Goal: Use online tool/utility: Utilize a website feature to perform a specific function

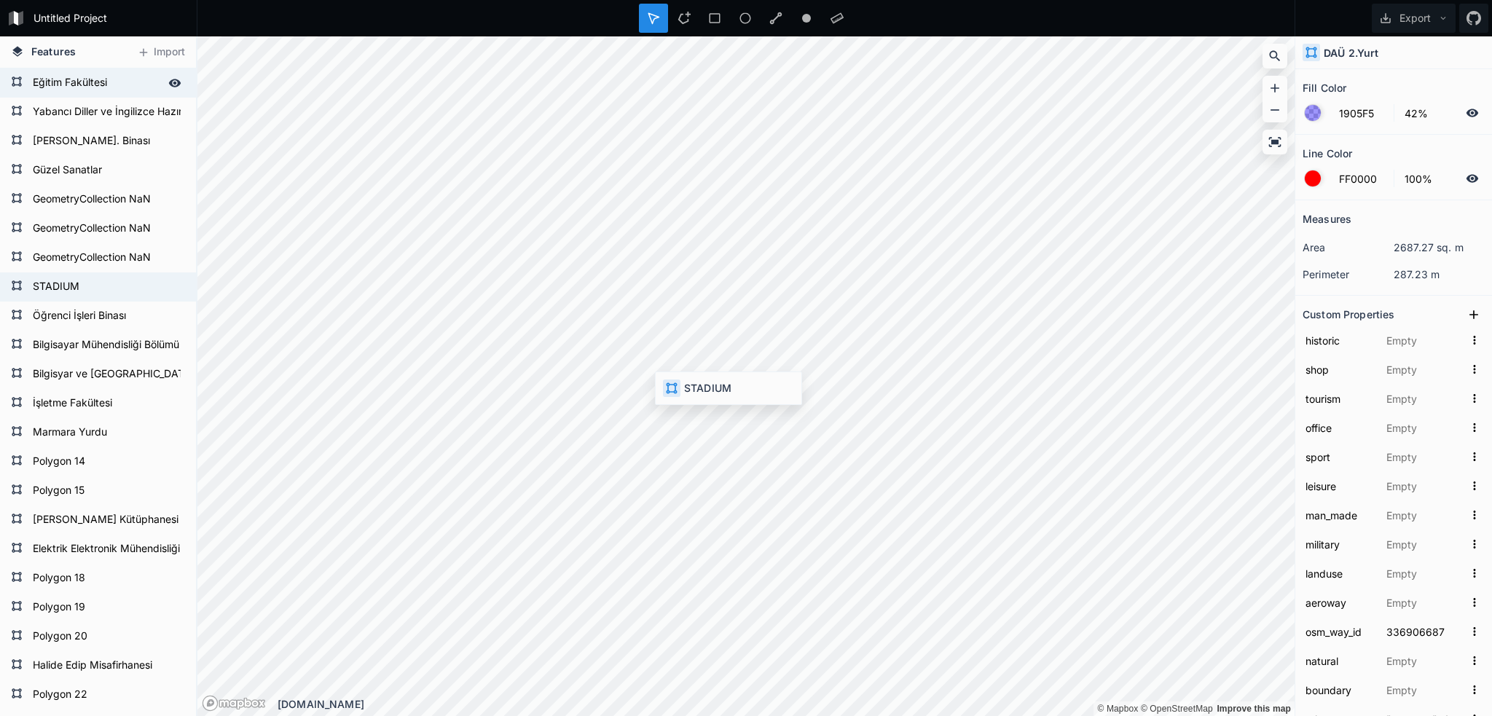
type input "multi"
type input "stadium"
type input "276803958"
type input "[GEOGRAPHIC_DATA]"
type input "697631326"
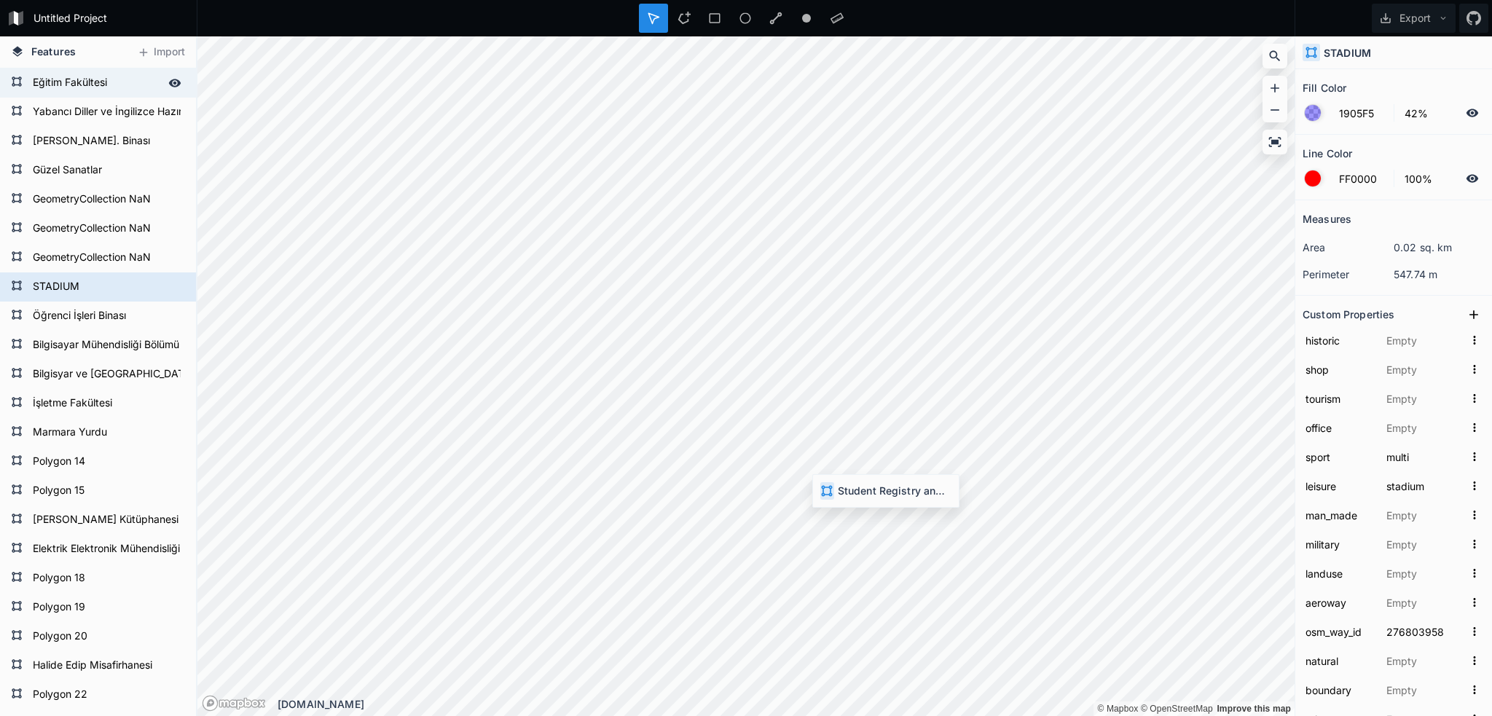
type input "university"
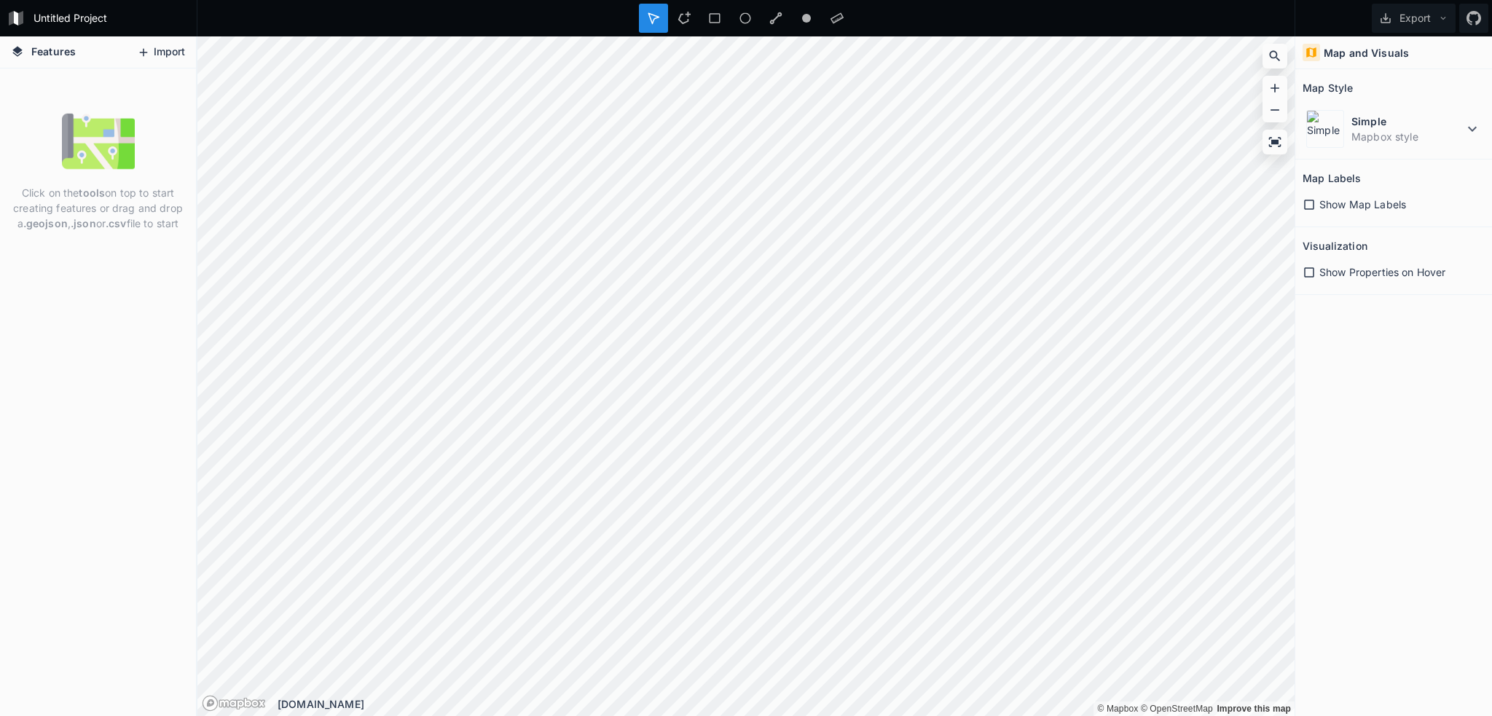
click at [156, 46] on button "Import" at bounding box center [161, 52] width 63 height 23
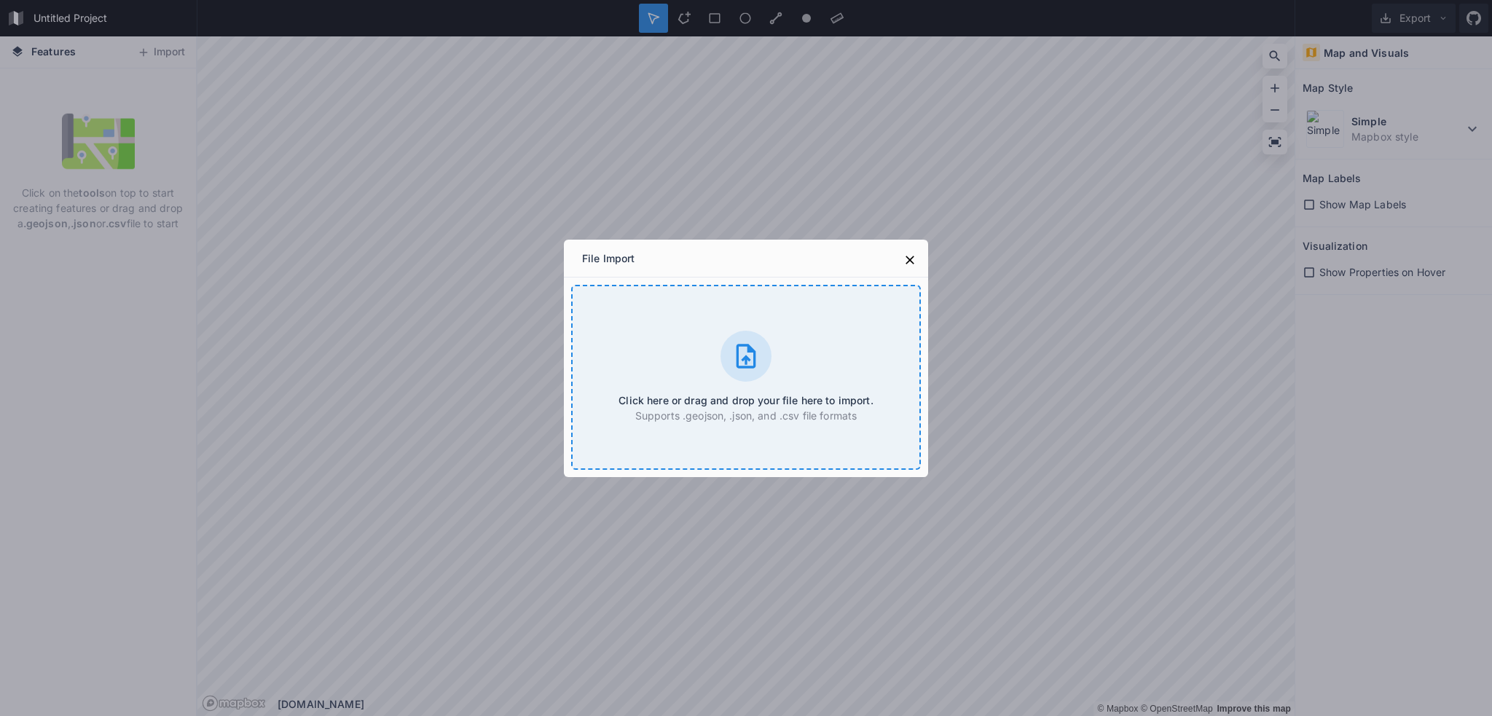
click at [697, 350] on div "Click here or drag and drop your file here to import. Supports .geojson, .json,…" at bounding box center [746, 377] width 350 height 185
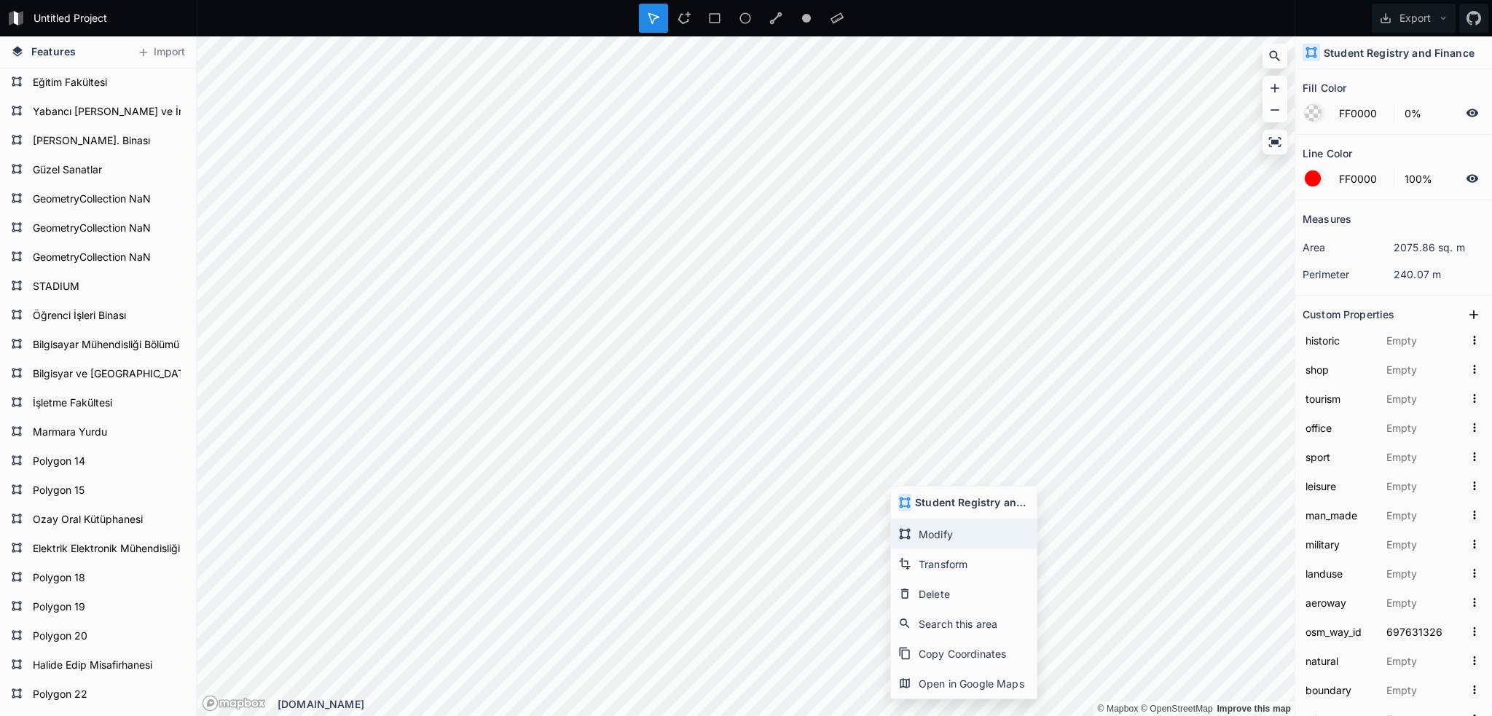
click at [919, 531] on div "Modify" at bounding box center [964, 534] width 146 height 30
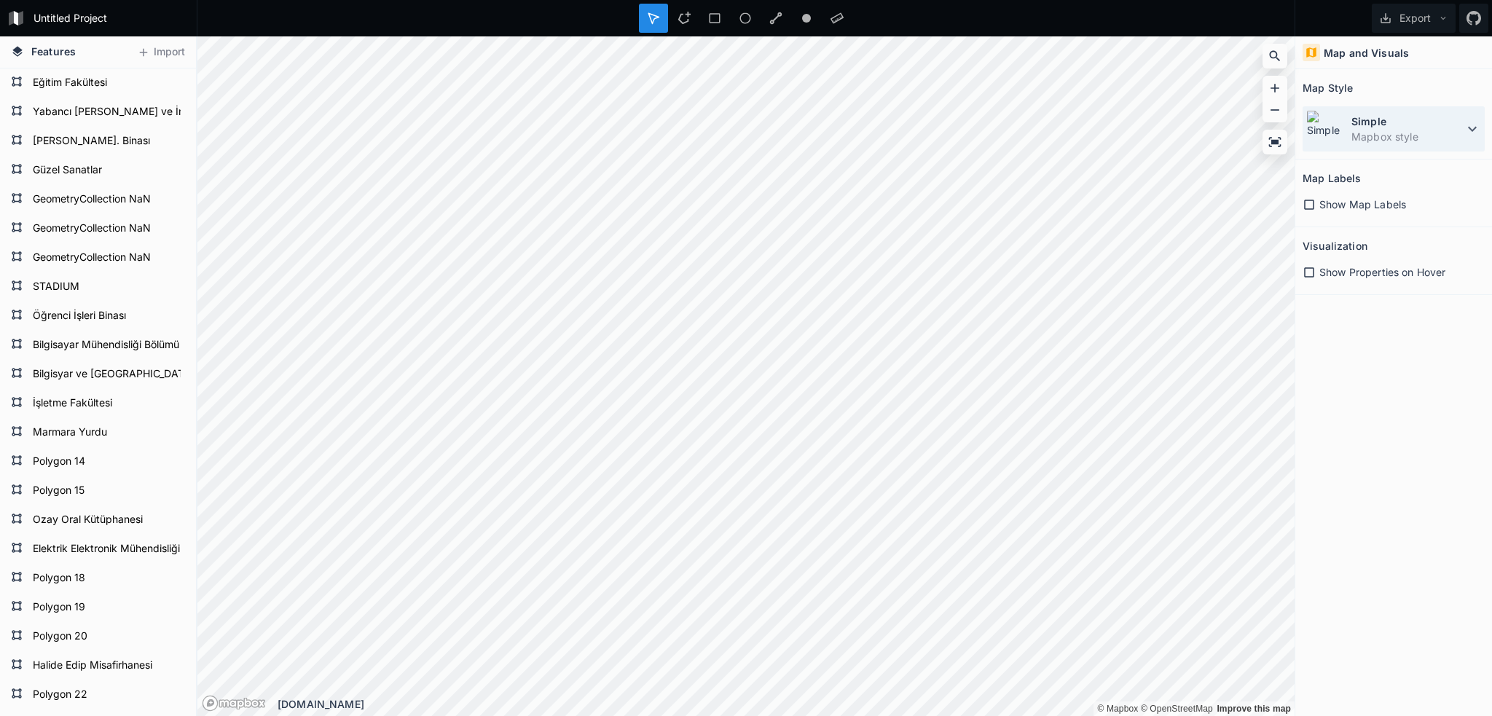
click at [1377, 125] on dt "Simple" at bounding box center [1407, 121] width 112 height 15
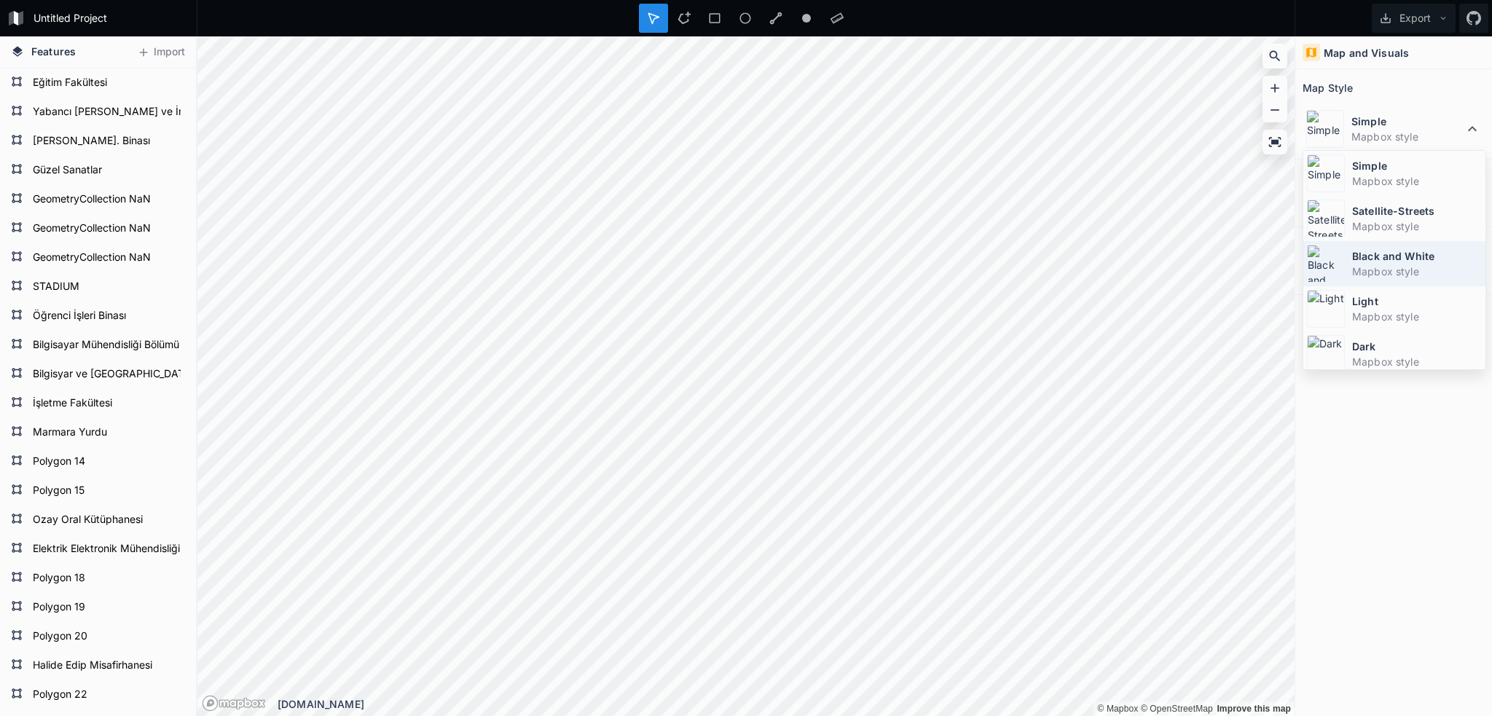
click at [1370, 253] on dt "Black and White" at bounding box center [1417, 255] width 130 height 15
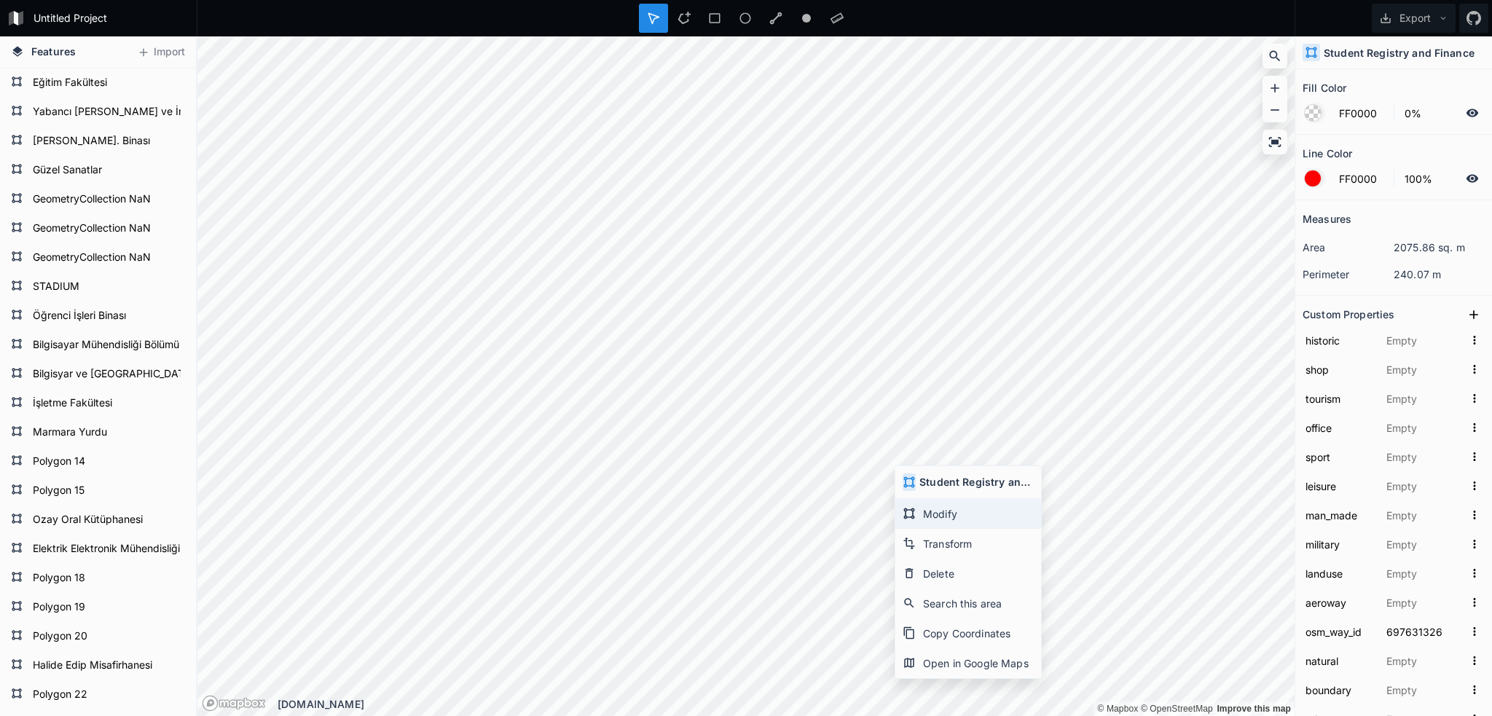
click at [950, 511] on div "Modify" at bounding box center [968, 514] width 146 height 30
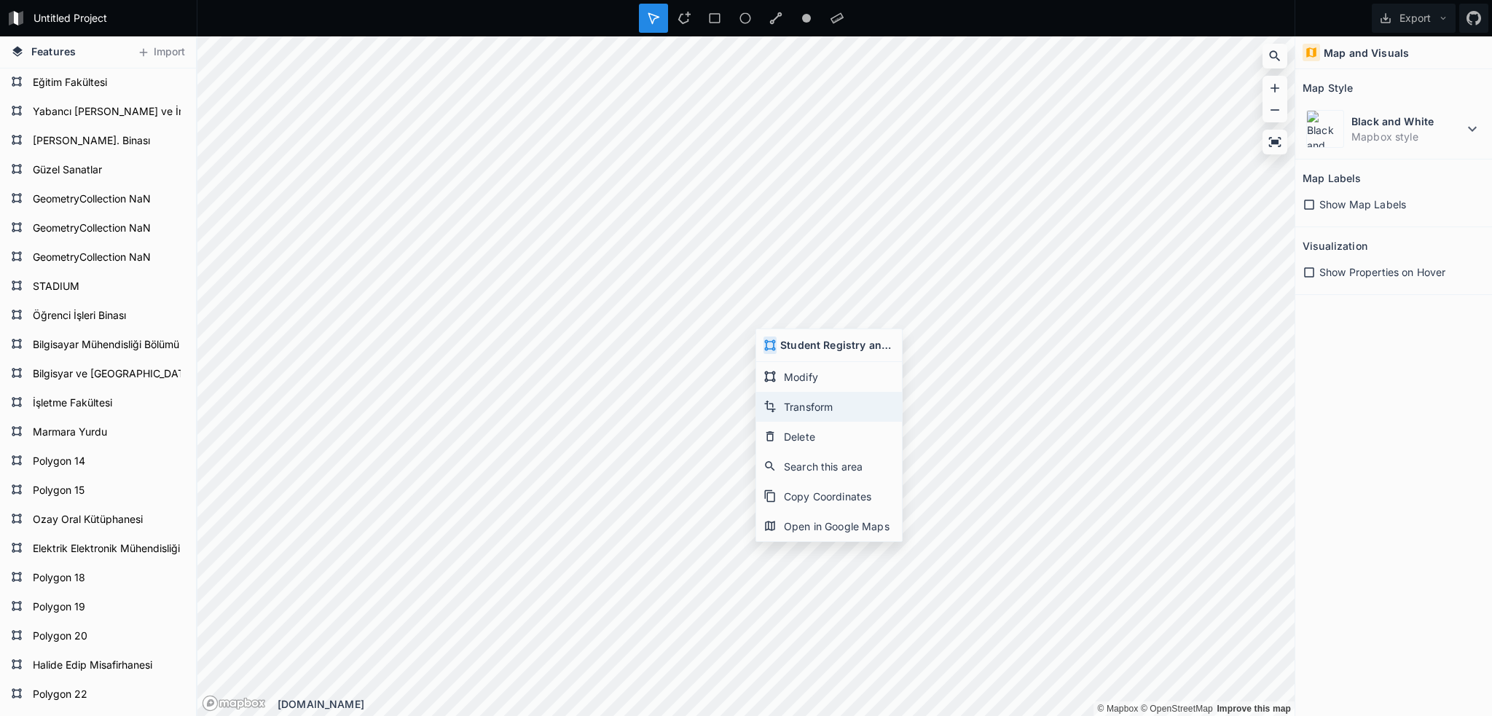
click at [784, 406] on div "Transform" at bounding box center [829, 407] width 146 height 30
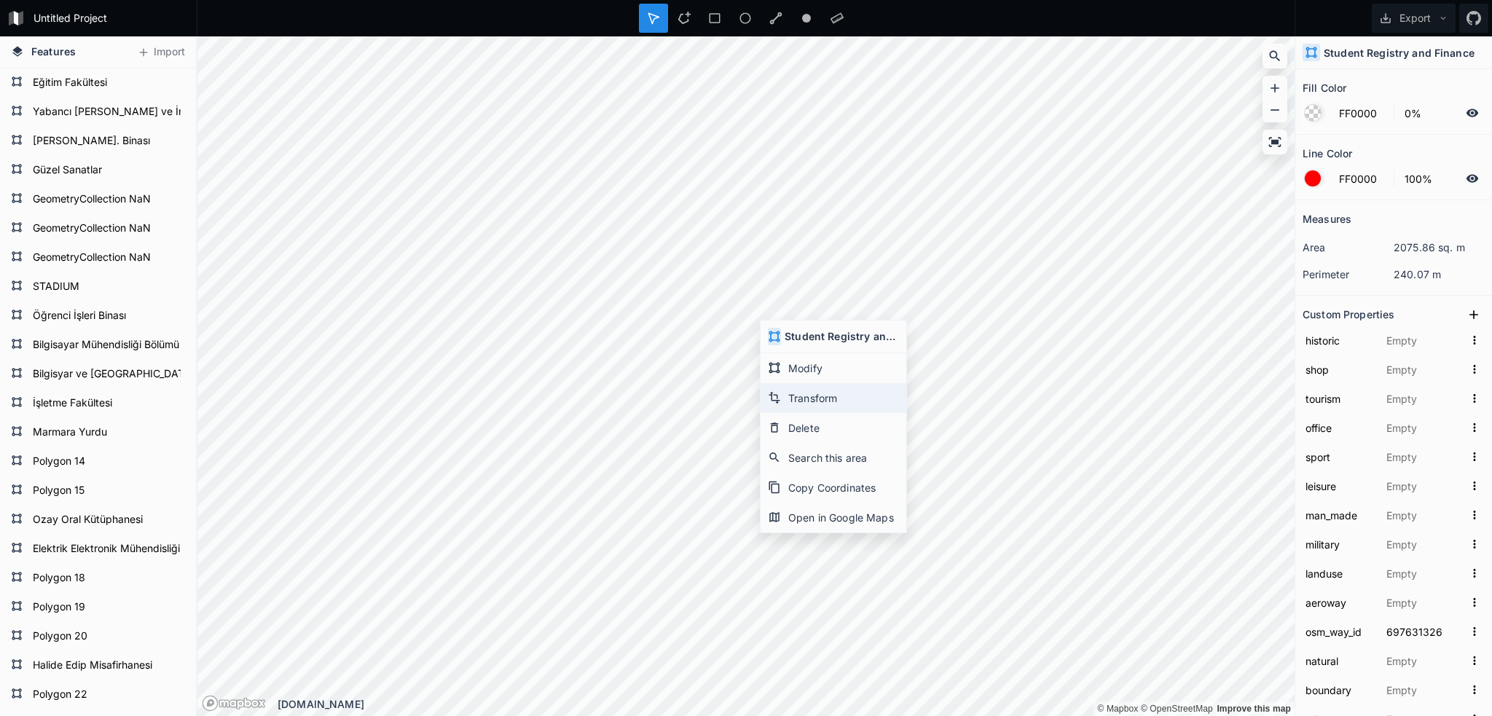
click at [808, 394] on div "Transform" at bounding box center [834, 398] width 146 height 30
click at [801, 525] on div "Copy Coordinates" at bounding box center [834, 526] width 146 height 30
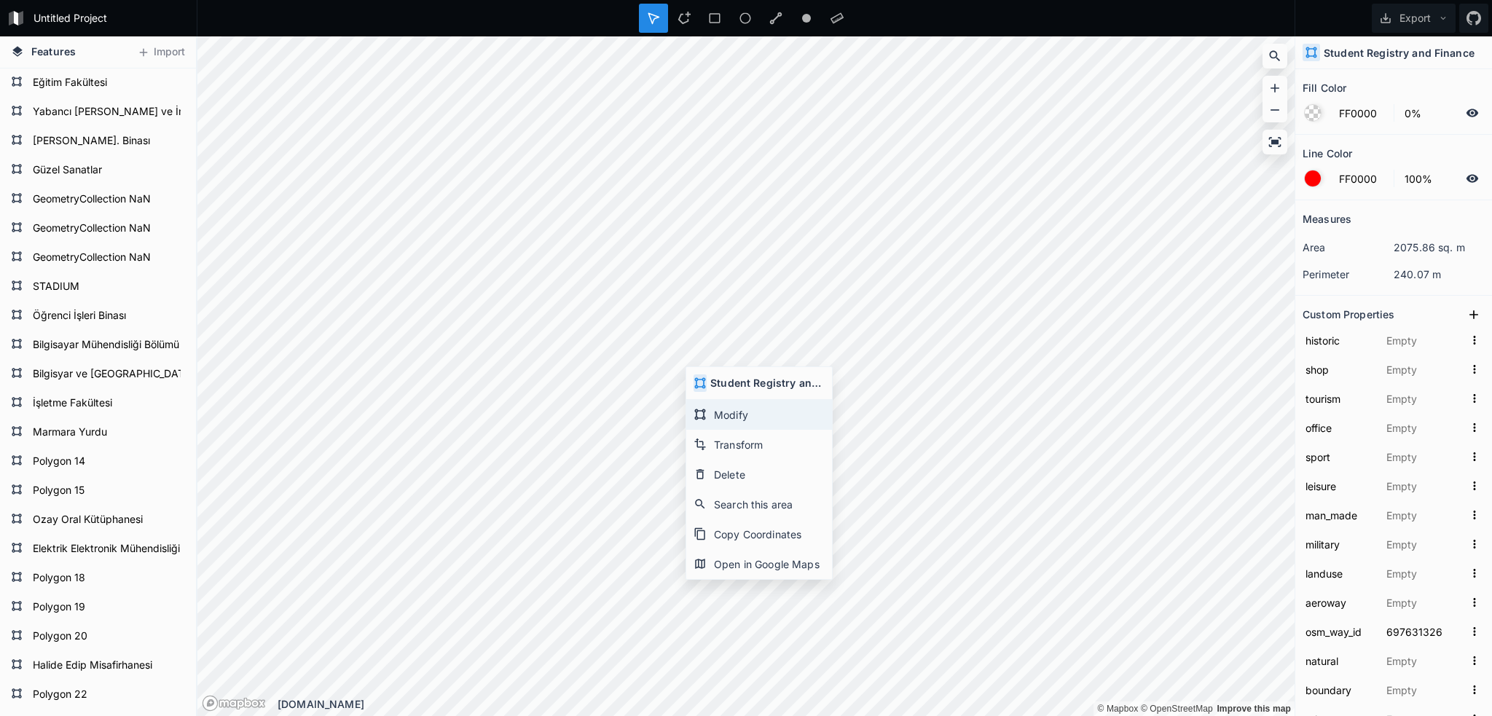
click at [712, 414] on div "Modify" at bounding box center [759, 415] width 146 height 30
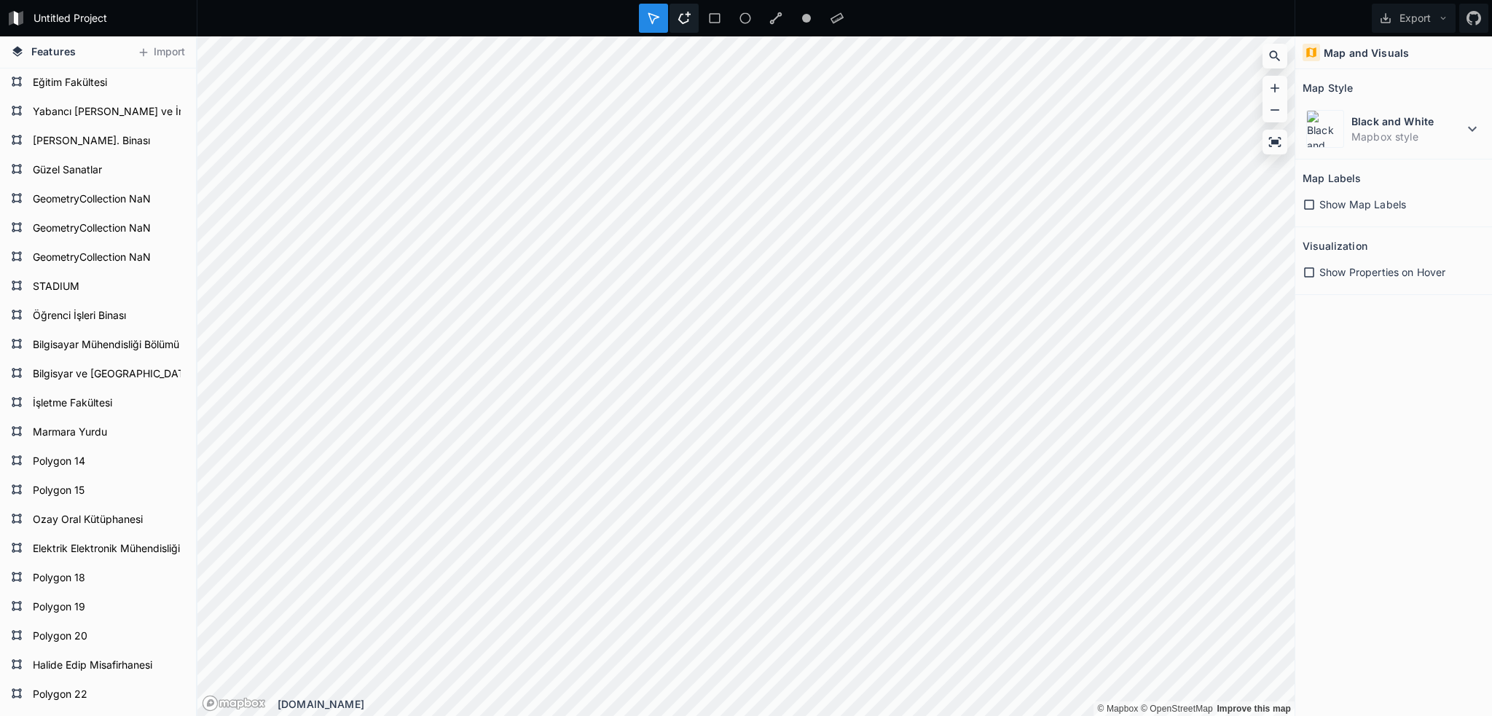
click at [675, 15] on div at bounding box center [683, 18] width 29 height 29
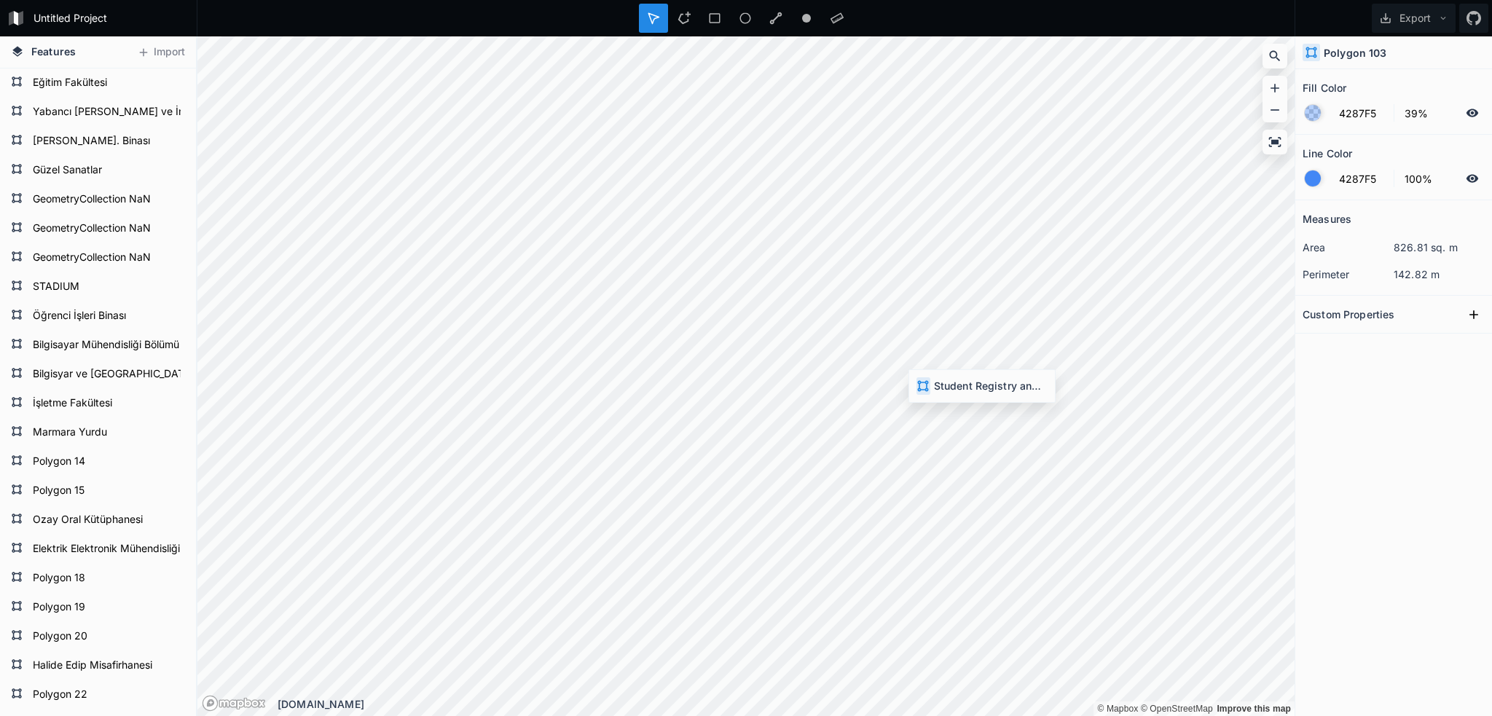
type input "FF0000"
type input "0%"
type input "FF0000"
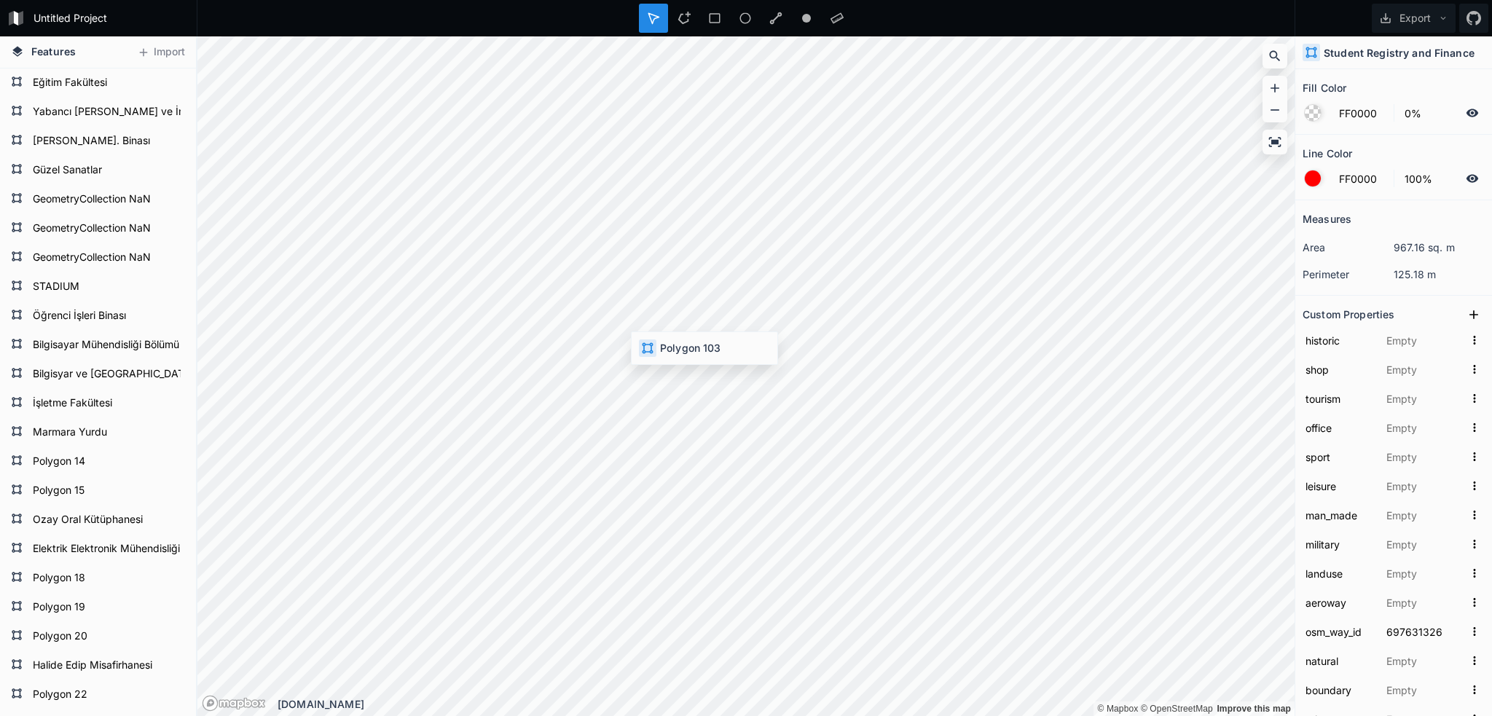
type input "4287F5"
type input "39%"
type input "4287F5"
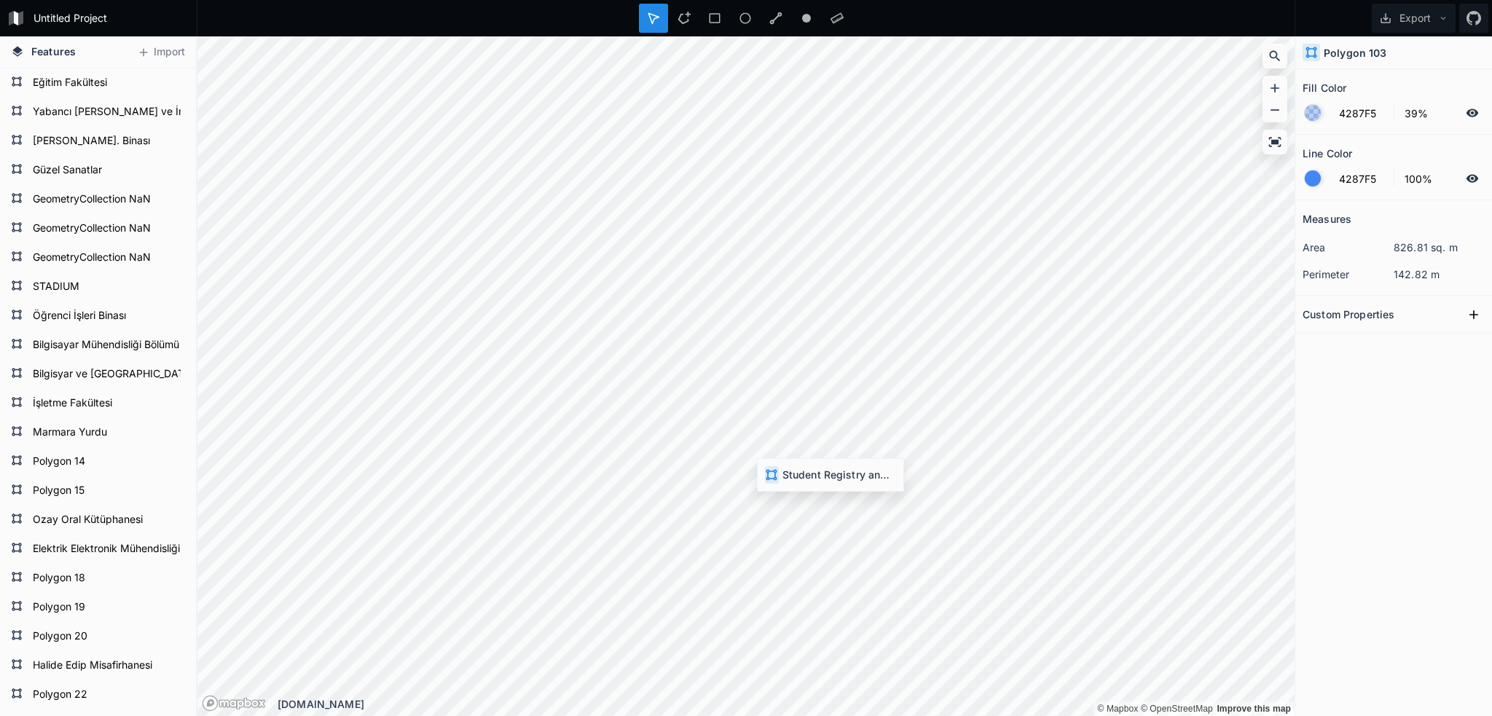
type input "FF0000"
type input "0%"
type input "FF0000"
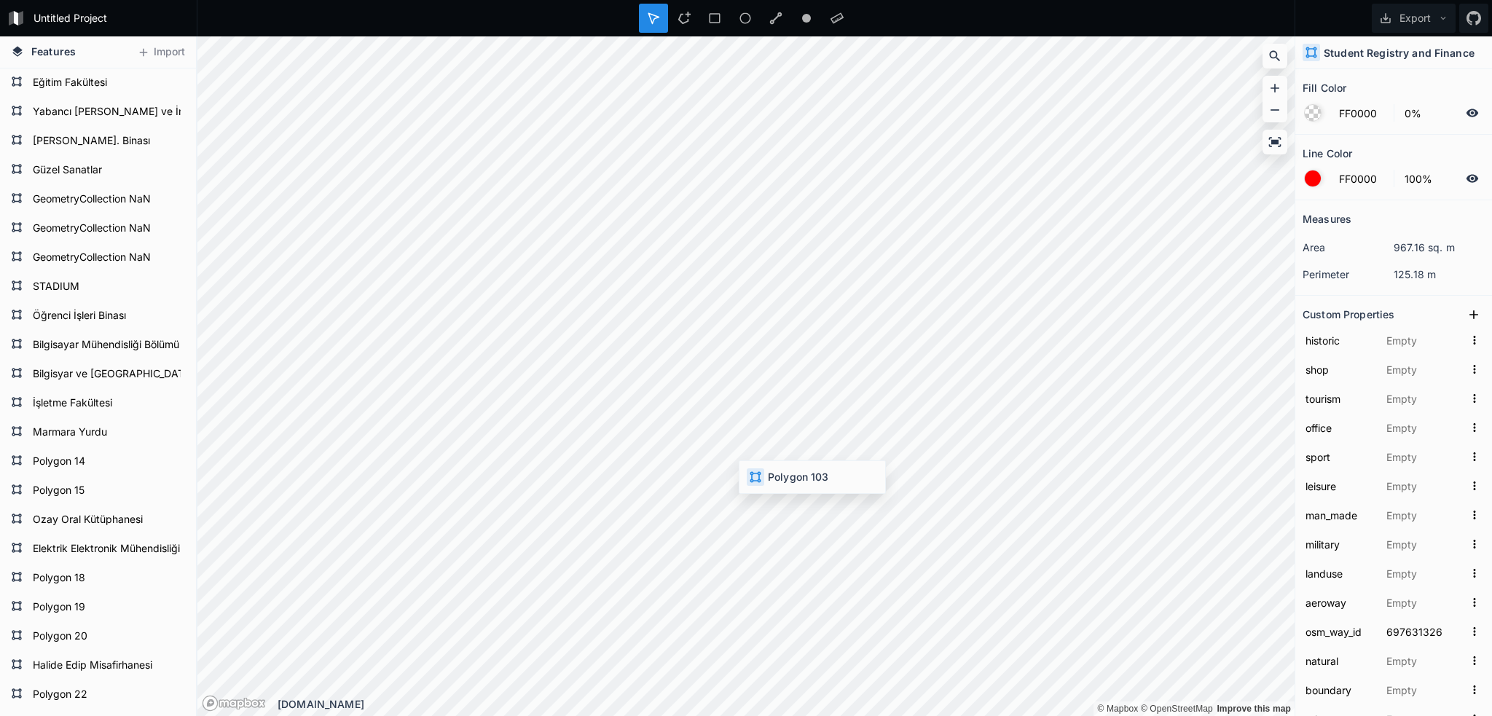
type input "4287F5"
type input "39%"
type input "4287F5"
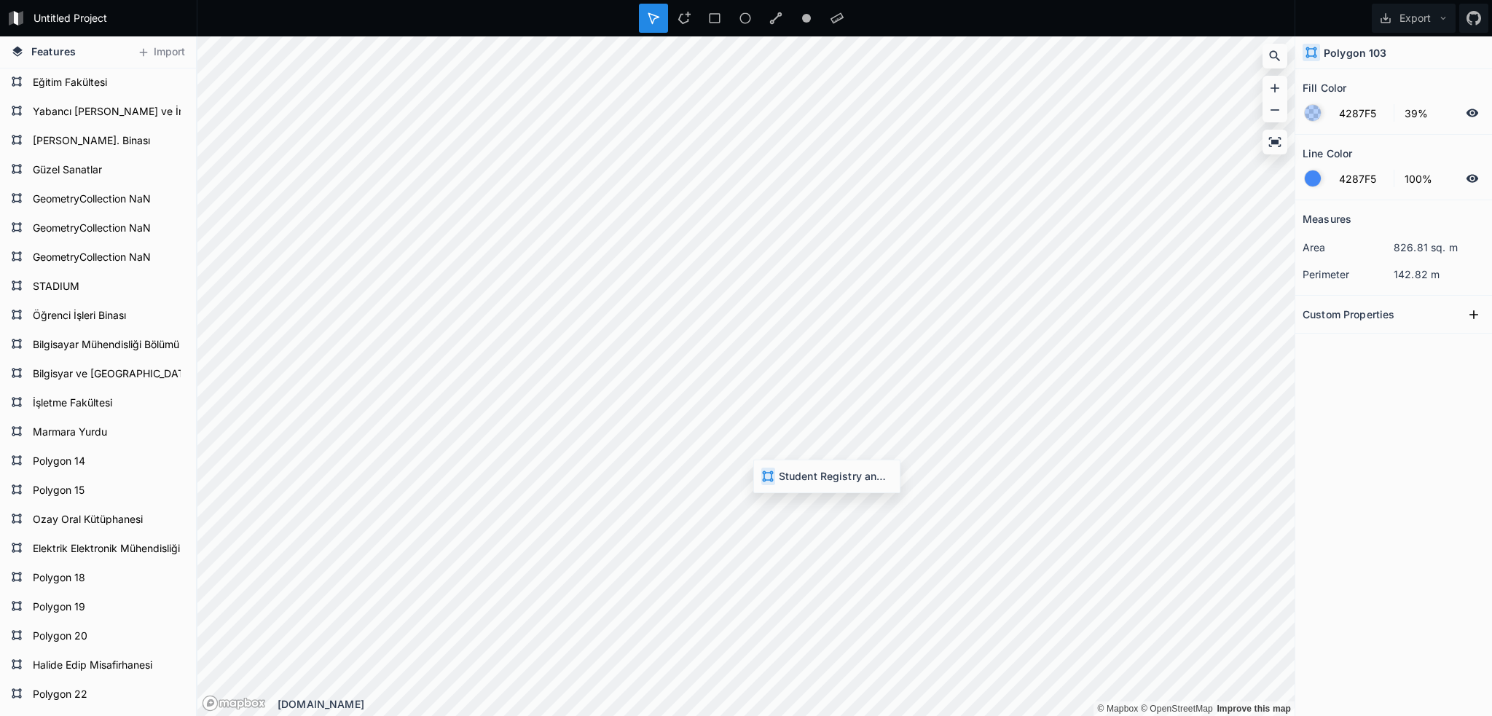
type input "FF0000"
type input "0%"
type input "FF0000"
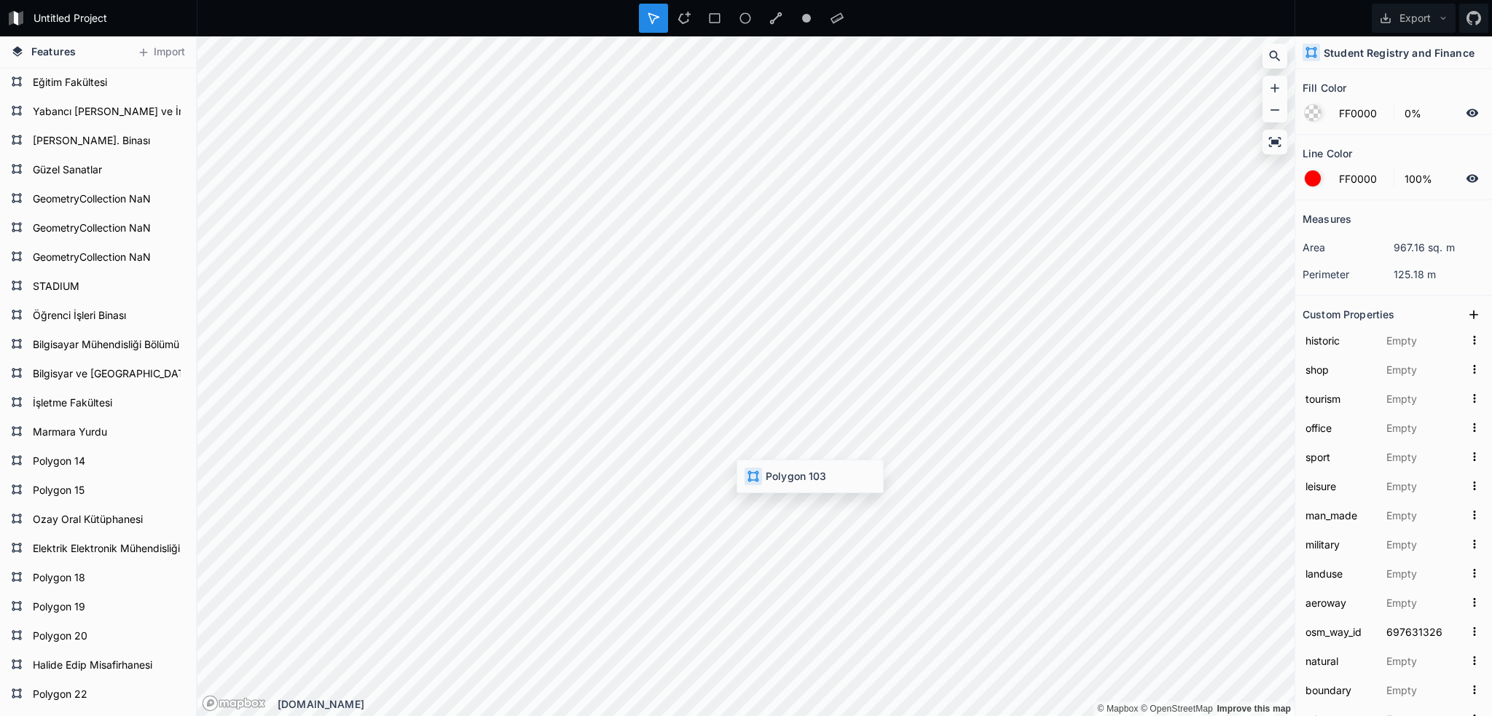
type input "4287F5"
type input "39%"
type input "4287F5"
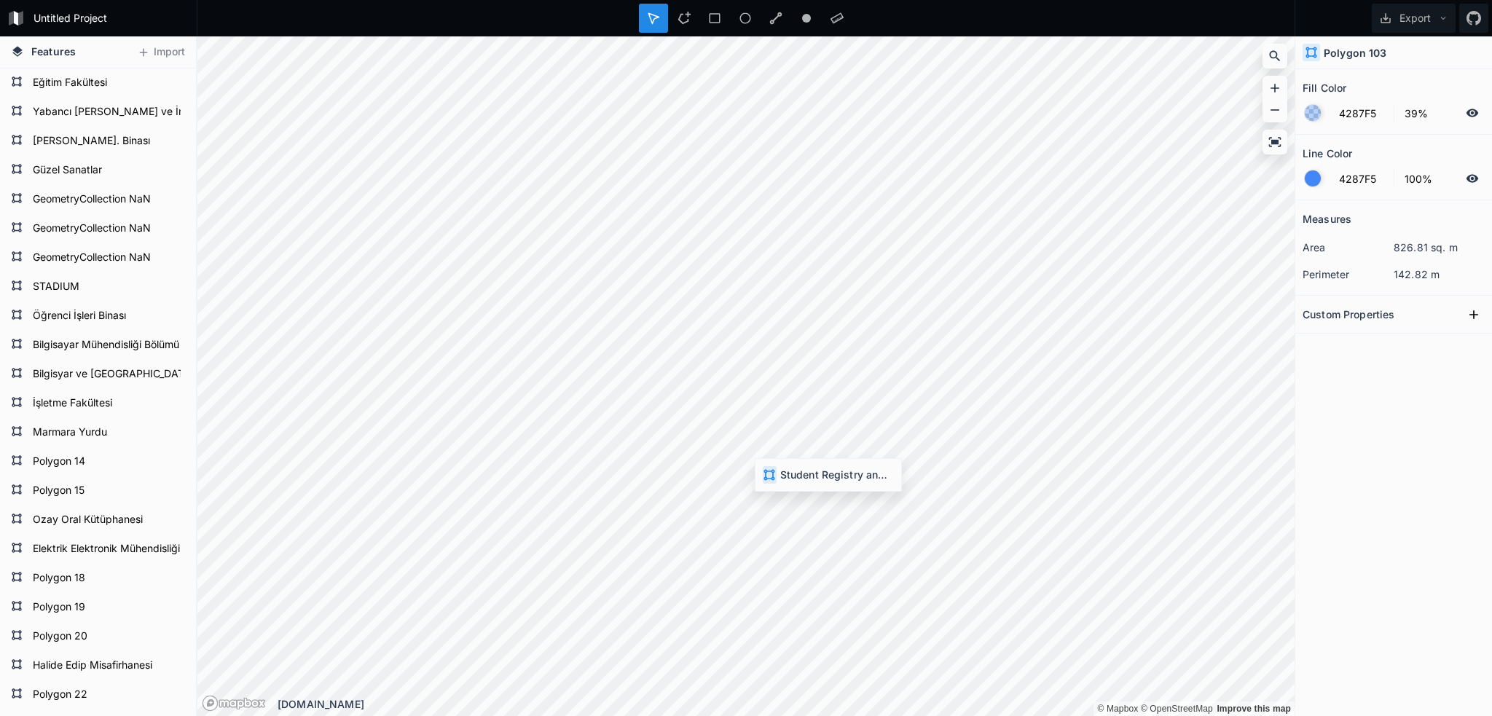
type input "FF0000"
type input "0%"
type input "FF0000"
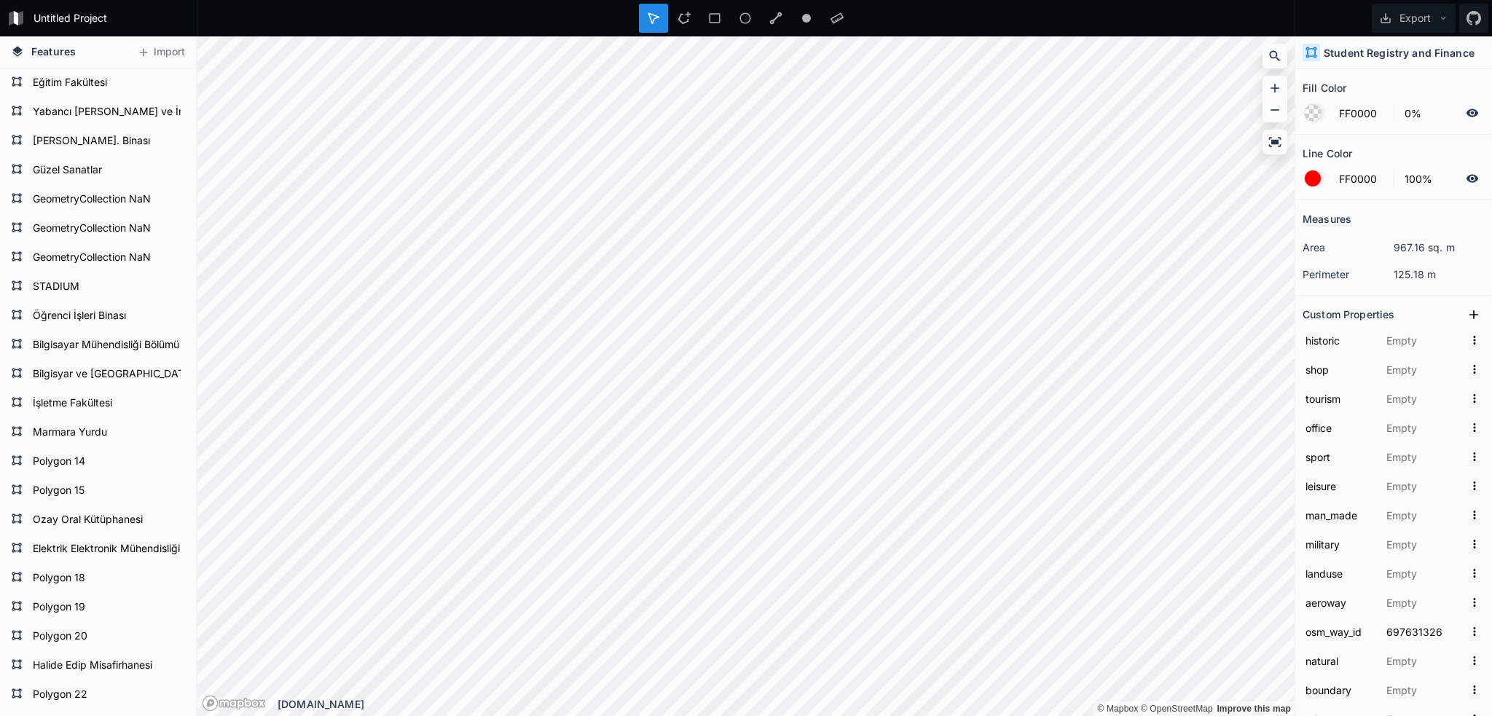
click at [43, 46] on span "Features" at bounding box center [53, 51] width 44 height 15
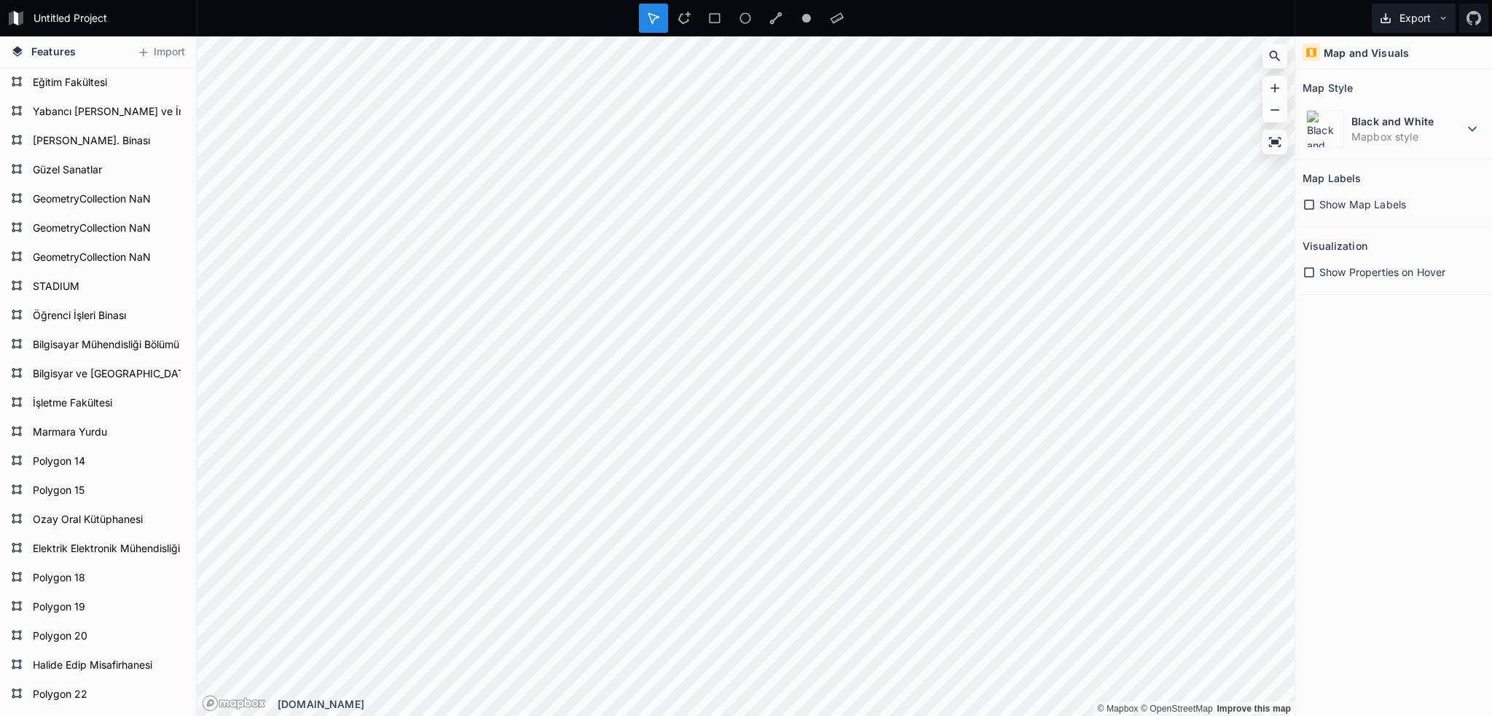
click at [1439, 17] on icon at bounding box center [1443, 18] width 10 height 10
click at [1407, 81] on div "Export as .geojson" at bounding box center [1411, 83] width 146 height 30
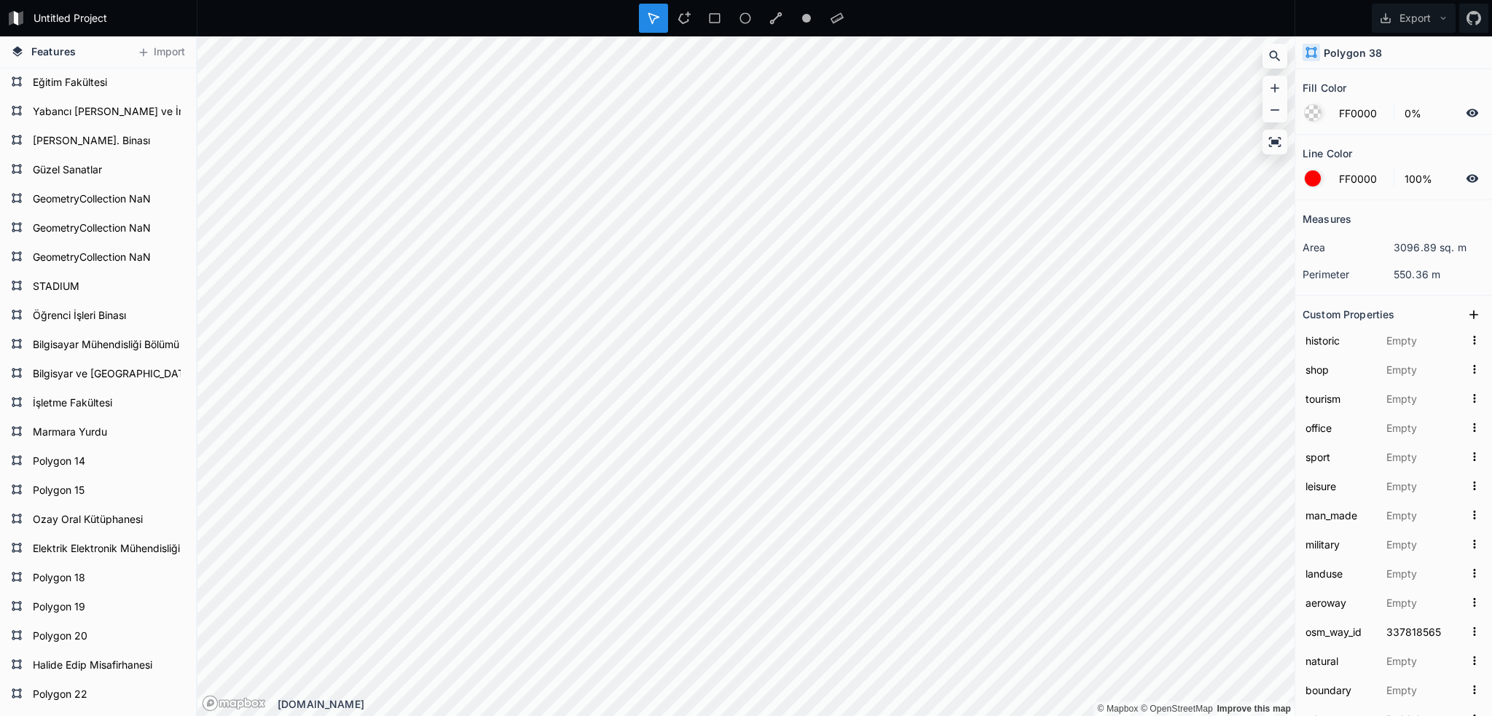
click at [1358, 52] on h4 "Polygon 38" at bounding box center [1353, 52] width 58 height 15
click at [1410, 52] on div "Polygon 38" at bounding box center [1393, 52] width 197 height 33
click at [679, 307] on div "Modify" at bounding box center [724, 312] width 146 height 30
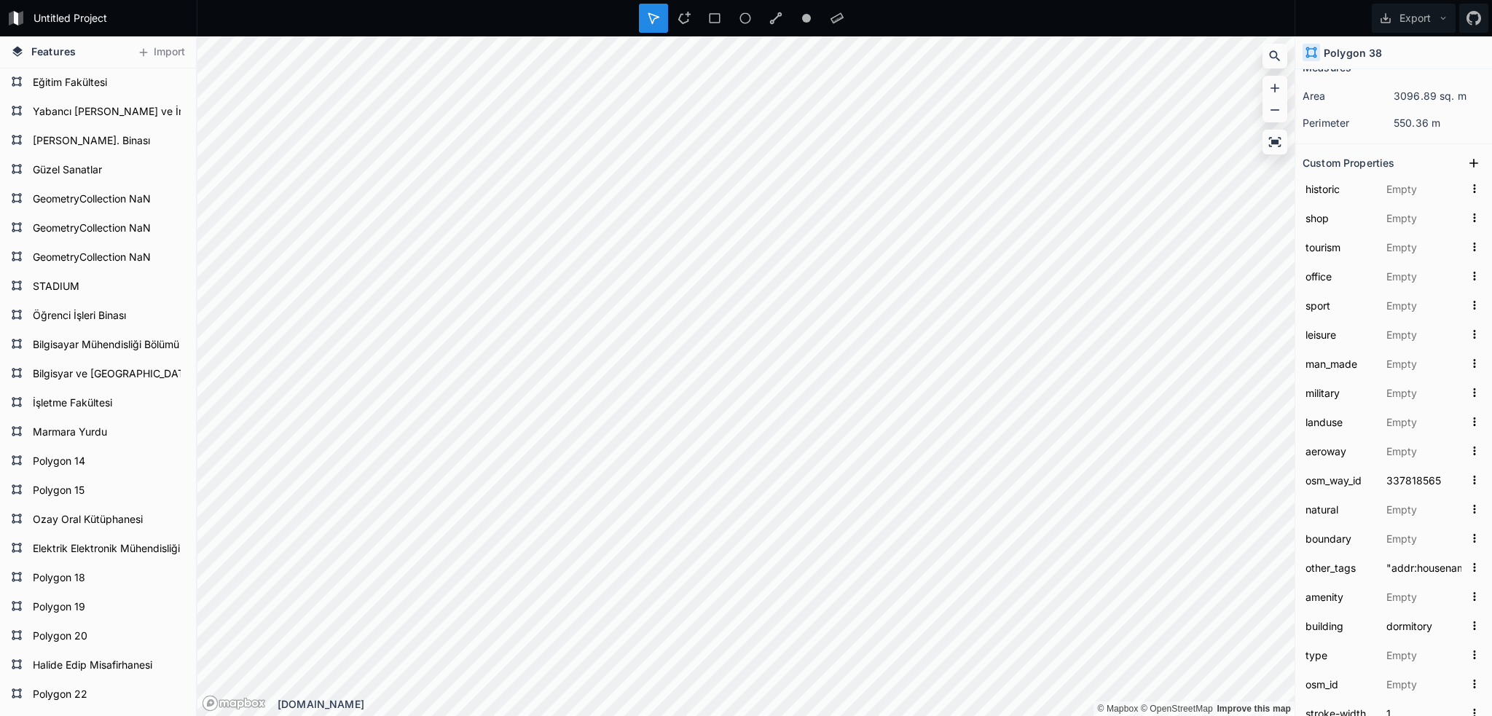
scroll to position [142, 0]
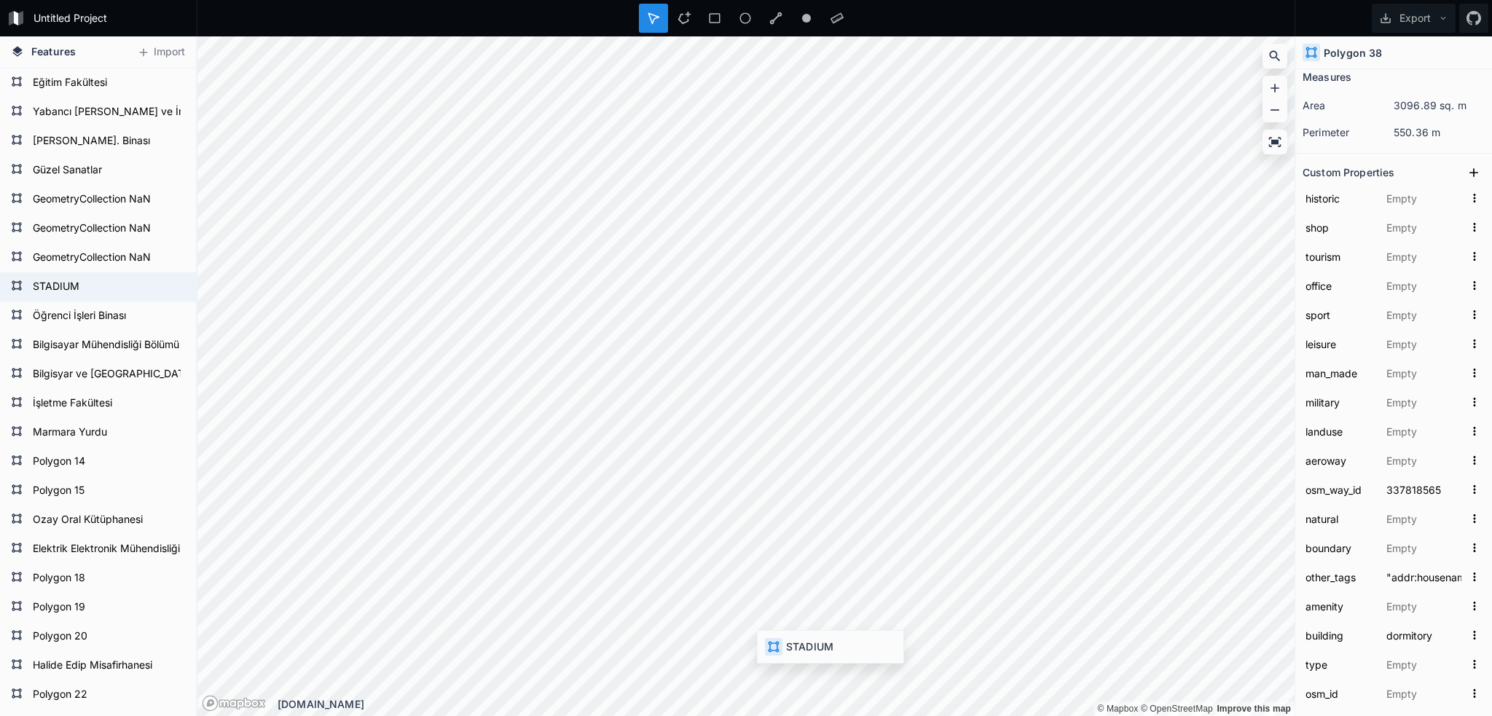
type input "multi"
type input "stadium"
type input "276803958"
type input "[GEOGRAPHIC_DATA]"
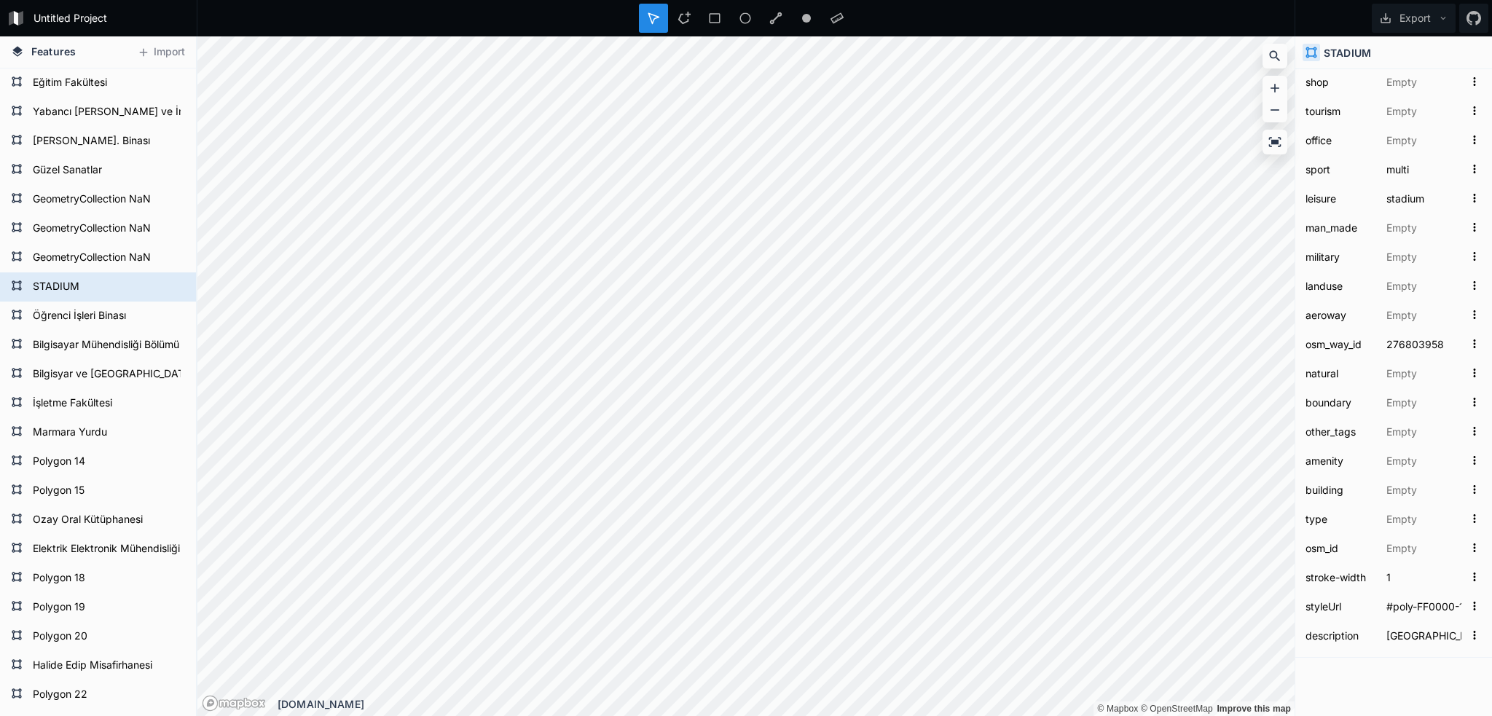
scroll to position [0, 0]
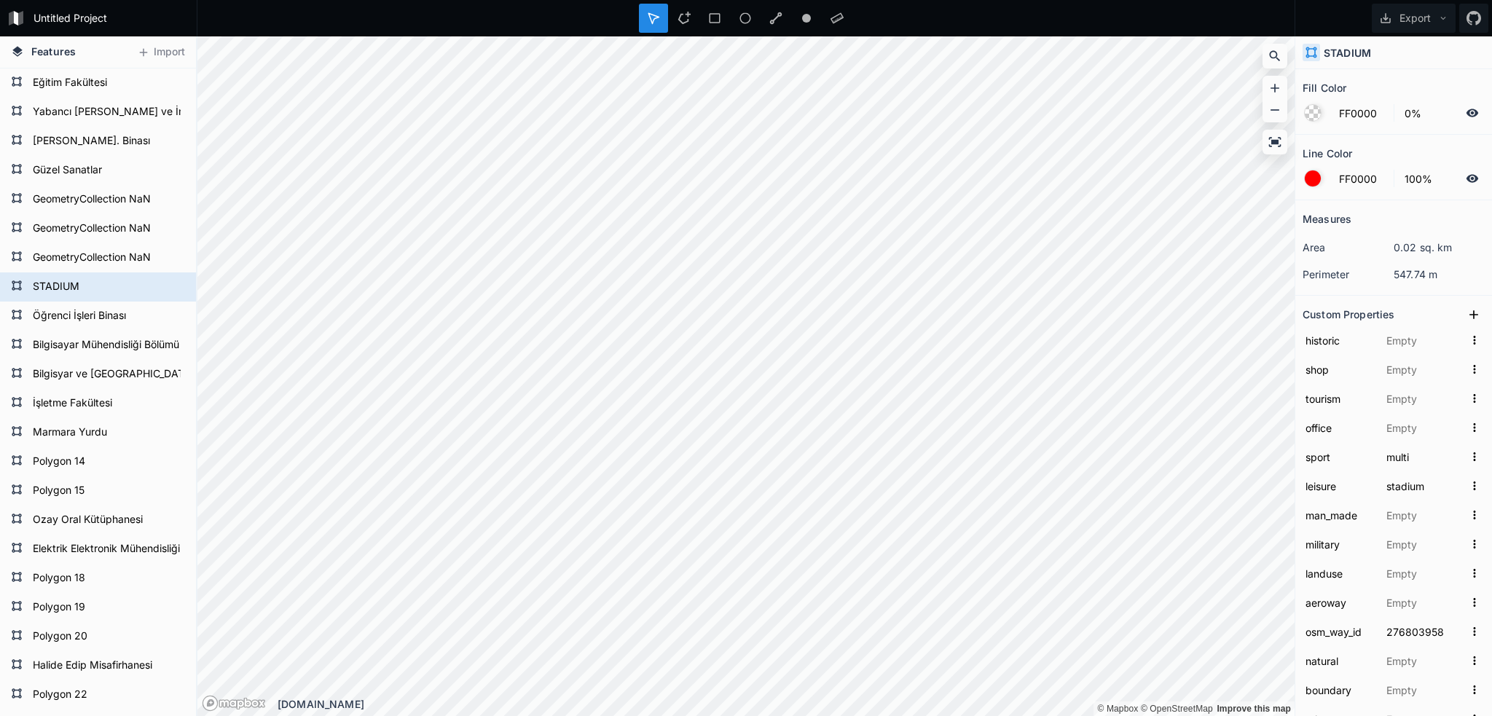
click at [1353, 54] on h4 "STADIUM" at bounding box center [1347, 52] width 47 height 15
click at [1335, 50] on h4 "STADIUM" at bounding box center [1347, 52] width 47 height 15
type input "337818564"
type input ""addr:housename"=&gt;"Akdeniz Yurdu","nohousenumber"=&gt;"yes""
type input "dormitory"
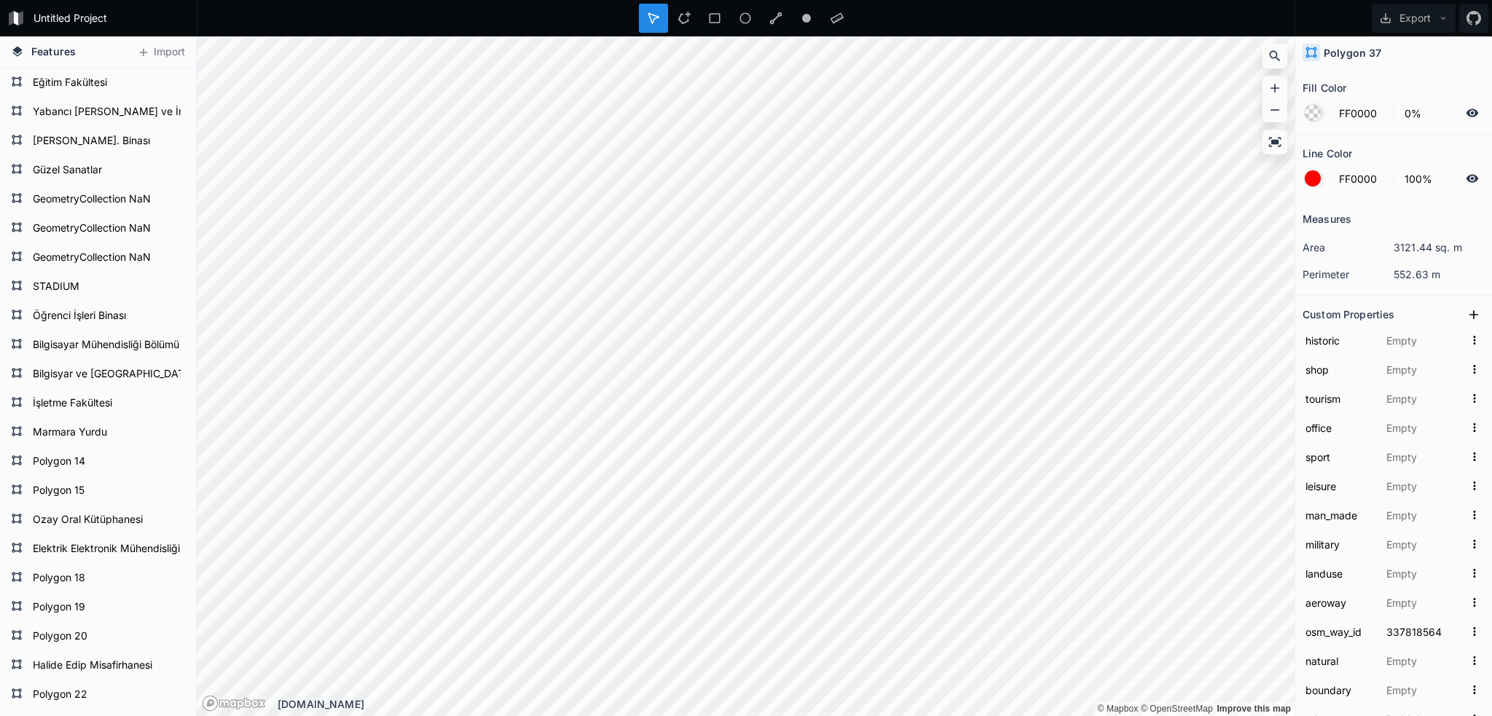
click at [1350, 50] on h4 "Polygon 37" at bounding box center [1353, 52] width 58 height 15
click at [1353, 50] on h4 "Polygon 37" at bounding box center [1353, 52] width 58 height 15
type input "336830747"
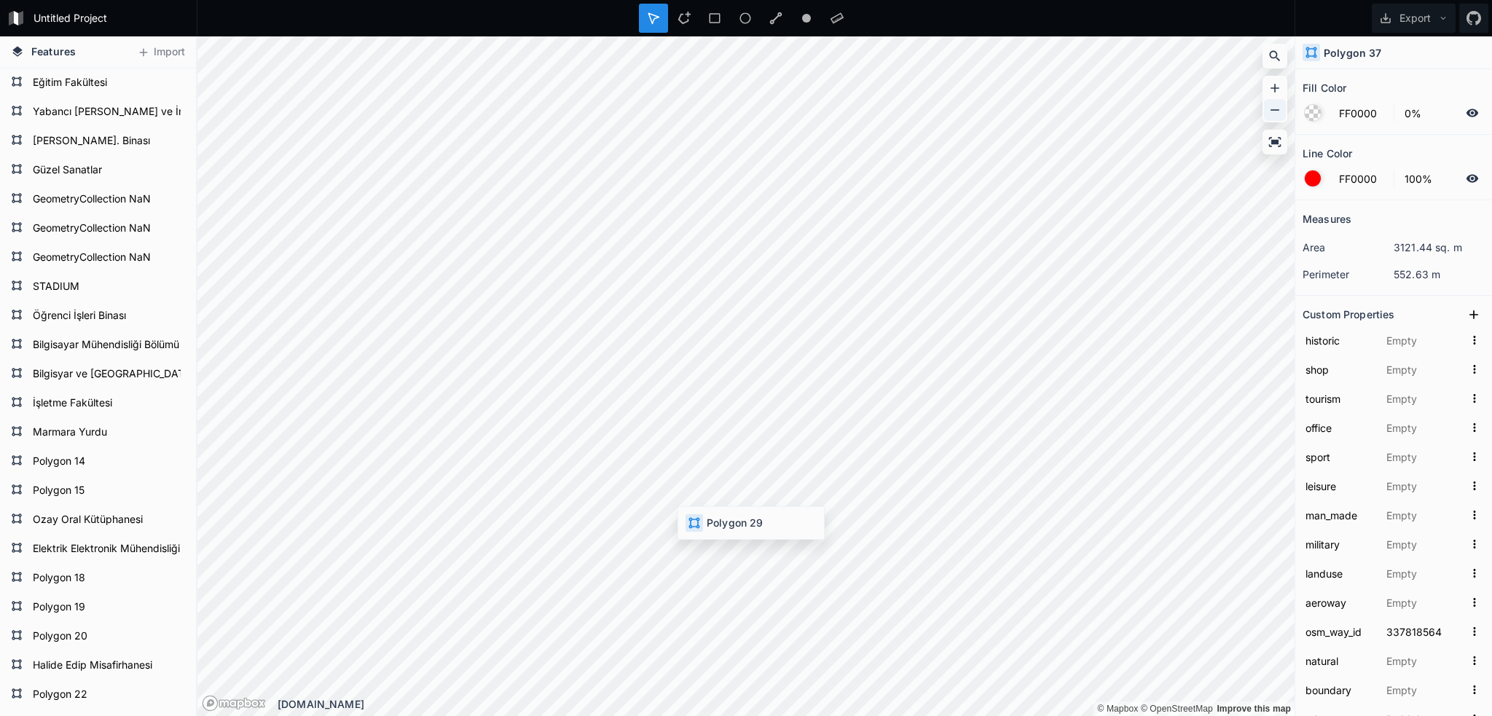
type input ""addr:housename"=&gt;"Uğursal Yurdu""
type input "337818564"
type input ""addr:housename"=&gt;"Akdeniz Yurdu","nohousenumber"=&gt;"yes""
click at [1009, 268] on h4 "Polygon 37" at bounding box center [1015, 266] width 58 height 15
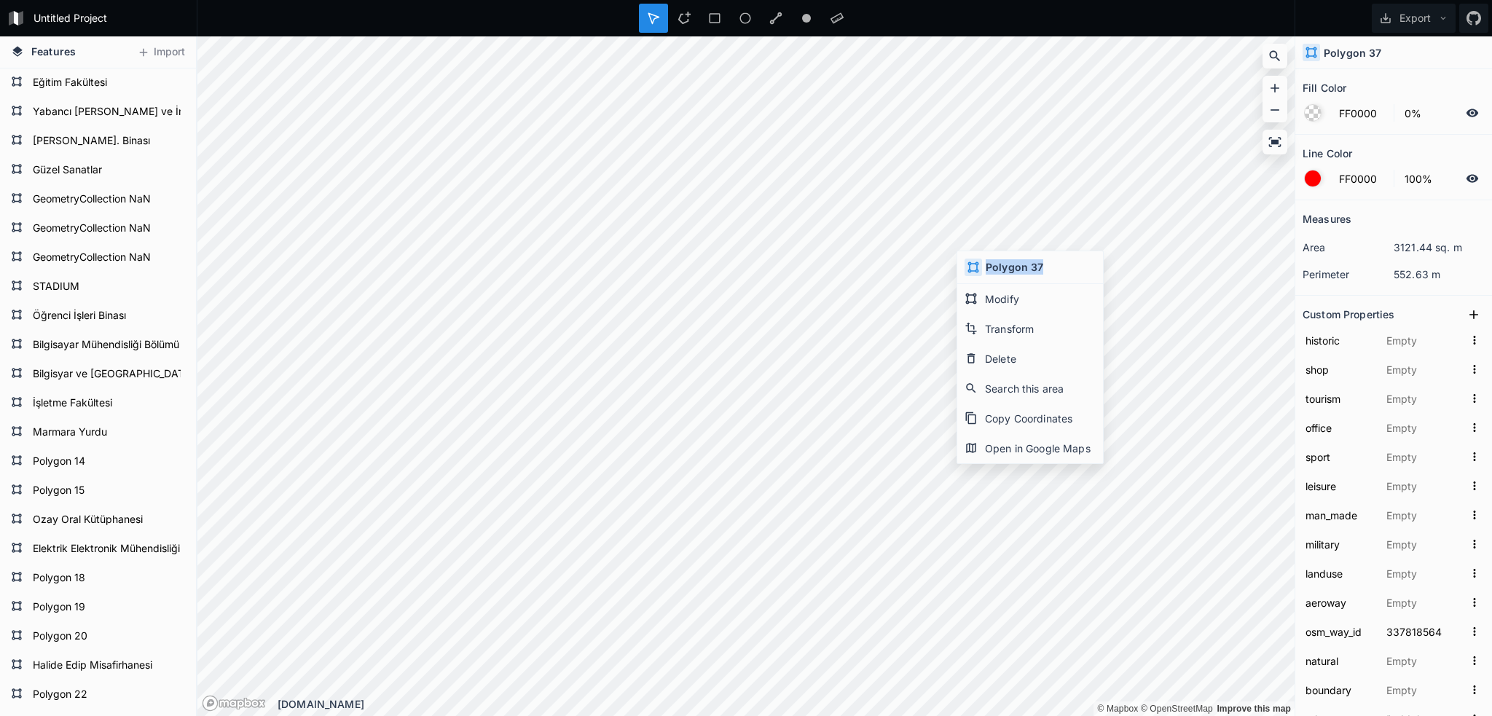
click at [1009, 268] on h4 "Polygon 37" at bounding box center [1015, 266] width 58 height 15
click at [1008, 301] on div "Modify" at bounding box center [1030, 299] width 146 height 30
click at [1372, 52] on h4 "Polygon 37" at bounding box center [1353, 52] width 58 height 15
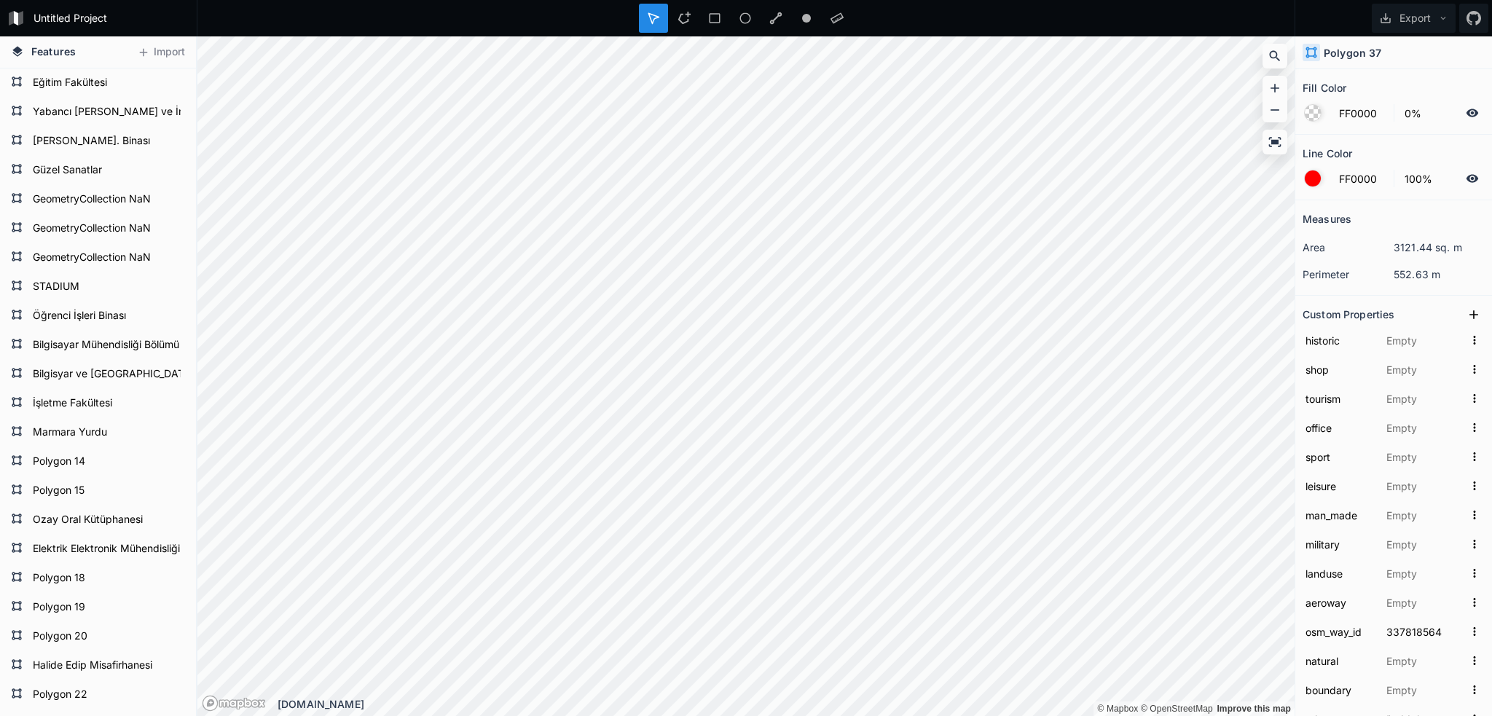
scroll to position [288, 0]
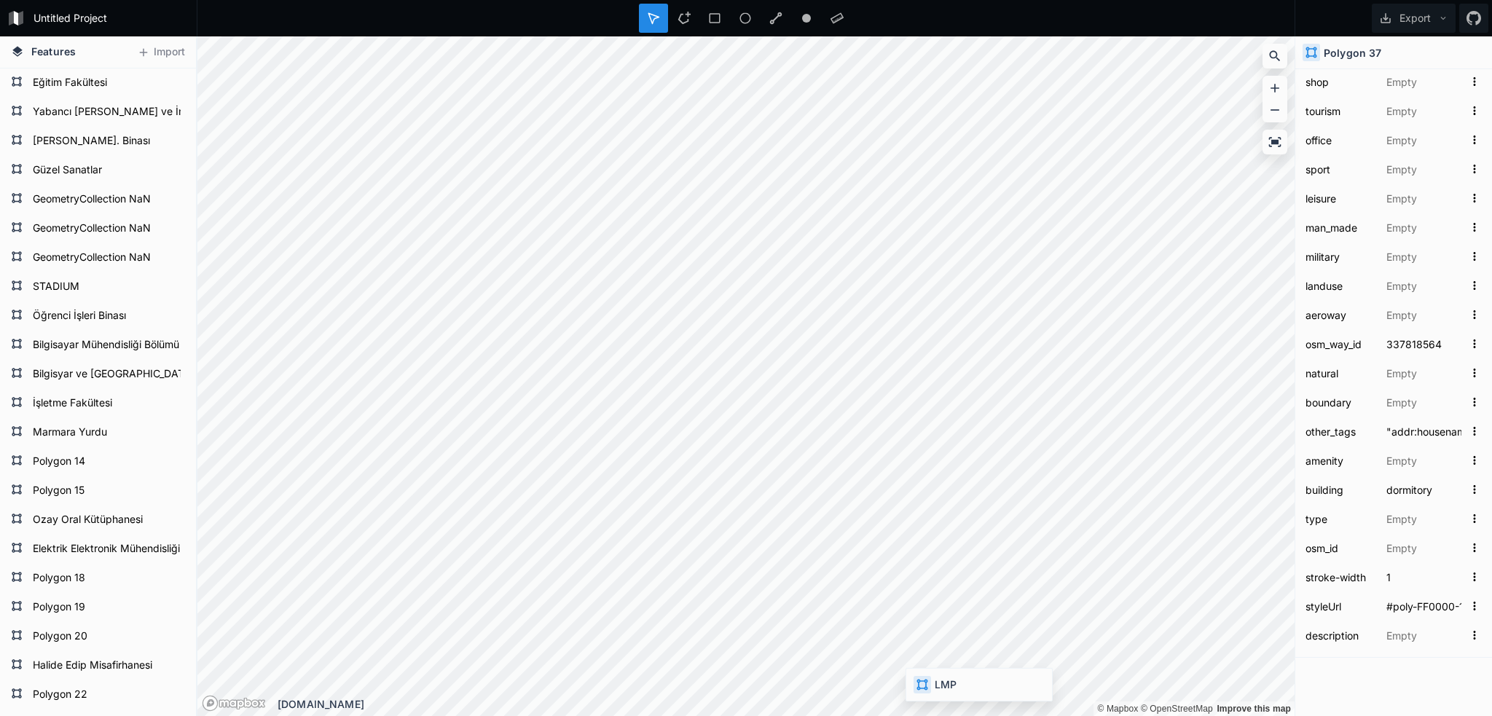
type input "697631281"
type input ""club"=&gt;"sport""
type input "yes"
type input "multi"
type input "stadium"
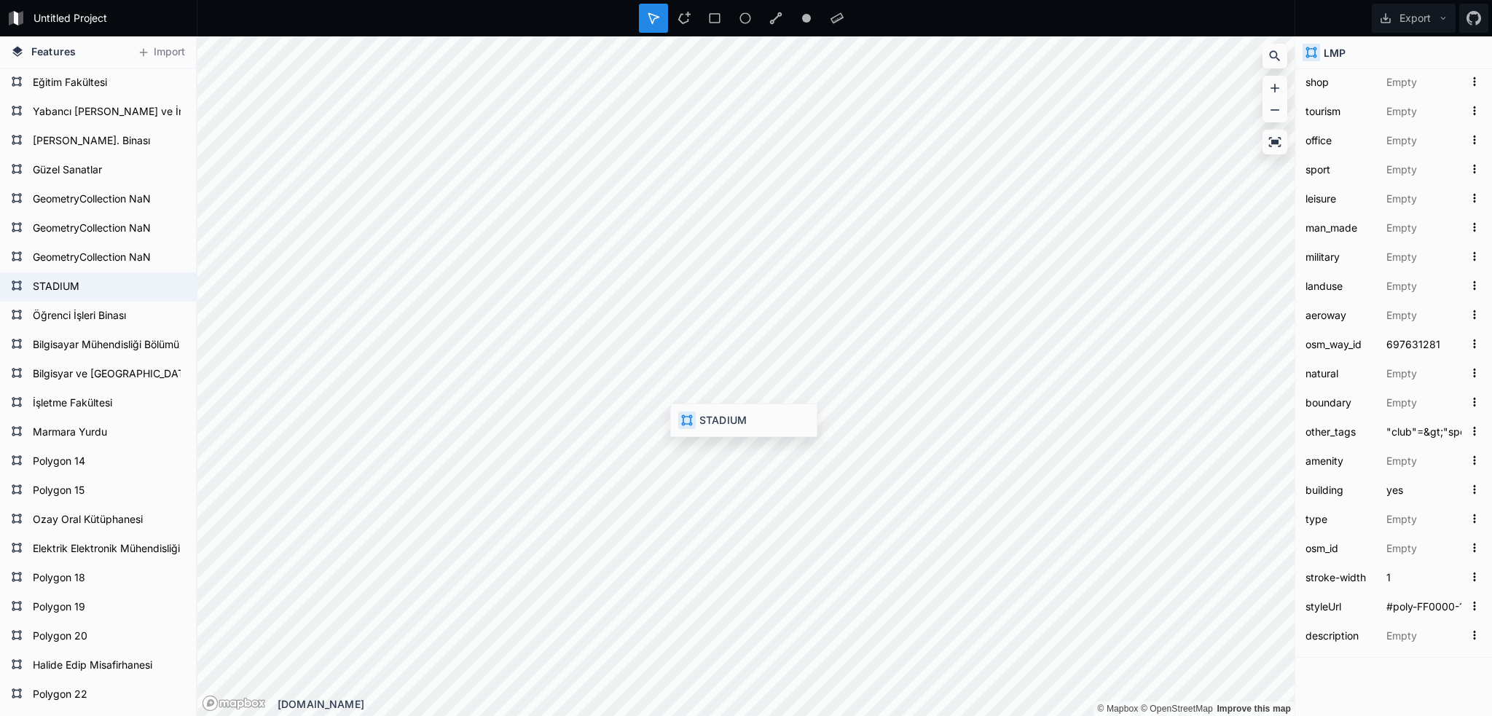
type input "276803958"
type input "[GEOGRAPHIC_DATA]"
type input "697631281"
type input ""club"=&gt;"sport""
type input "yes"
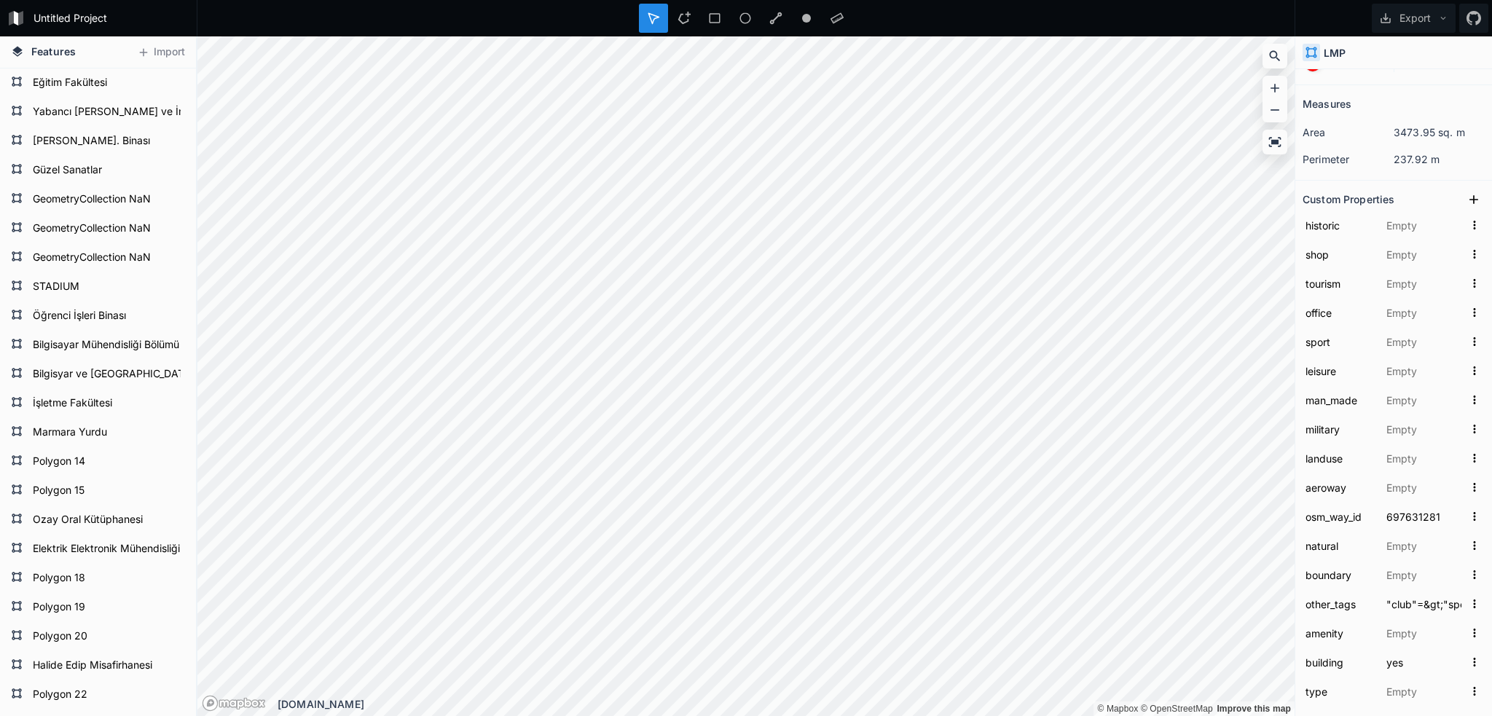
scroll to position [0, 0]
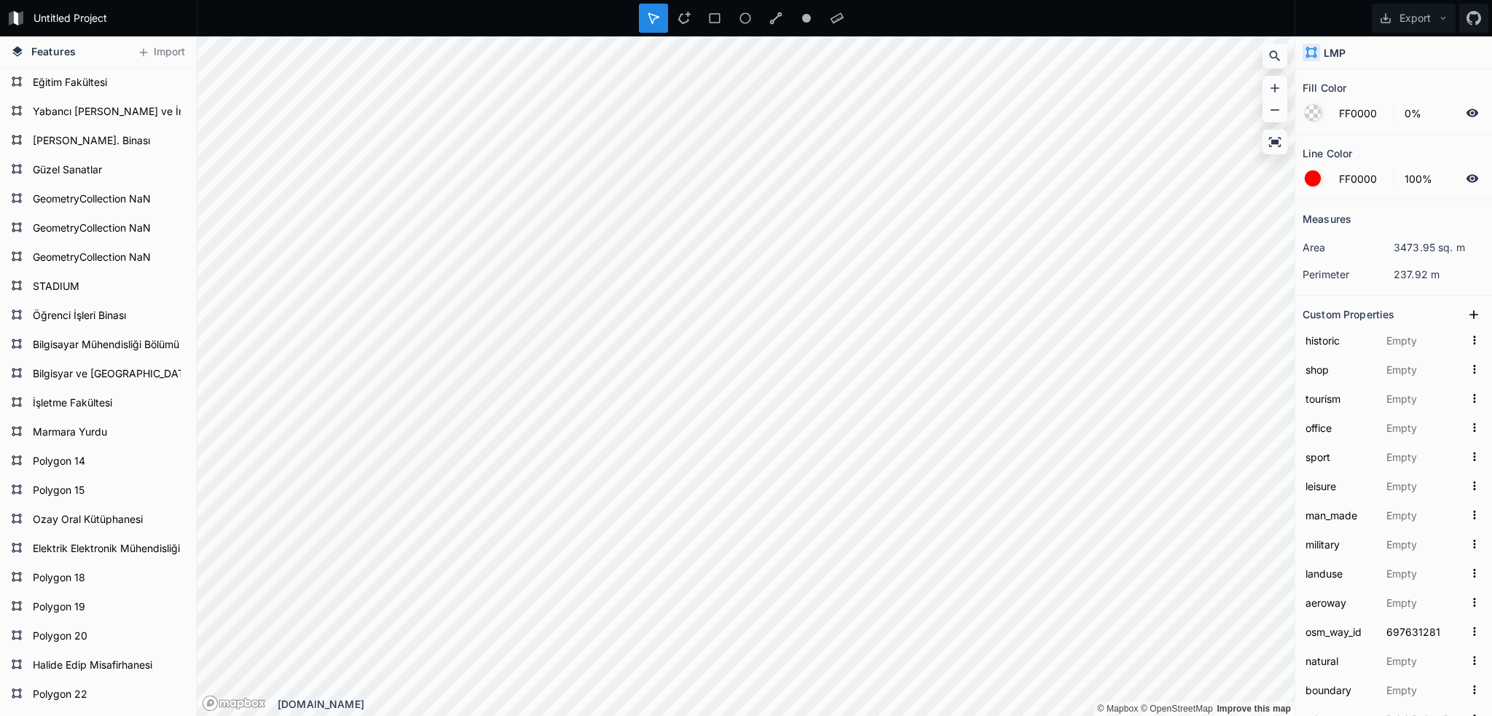
click at [1358, 50] on div "LMP" at bounding box center [1393, 52] width 197 height 33
click at [1343, 51] on h4 "LMP" at bounding box center [1335, 52] width 22 height 15
click at [1376, 51] on div "LMP" at bounding box center [1393, 52] width 197 height 33
